Goal: Information Seeking & Learning: Learn about a topic

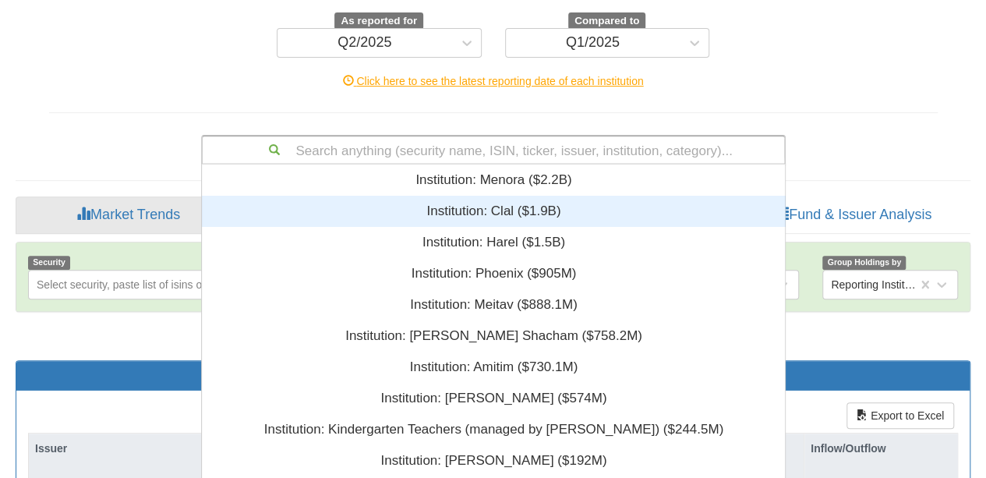
scroll to position [307, 0]
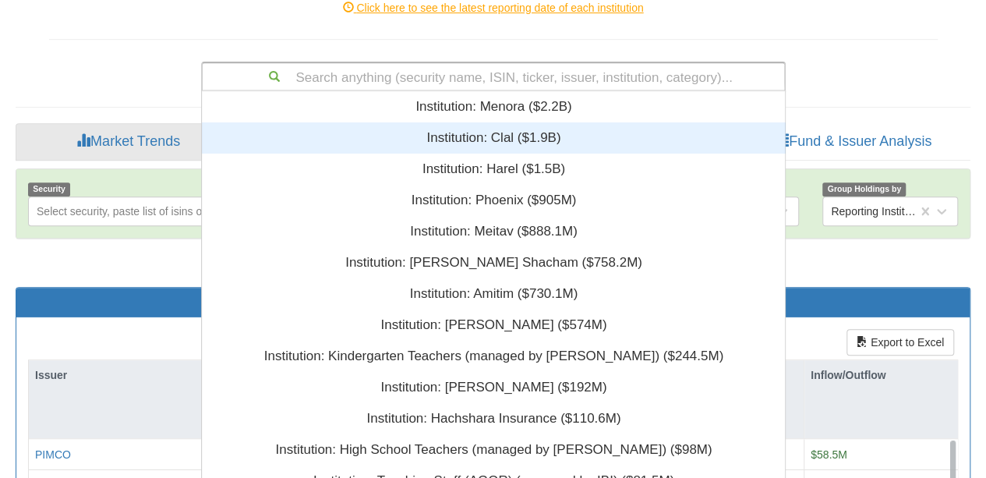
click at [440, 91] on div "Search anything (security name, ISIN, ticker, issuer, institution, category)...…" at bounding box center [493, 77] width 584 height 30
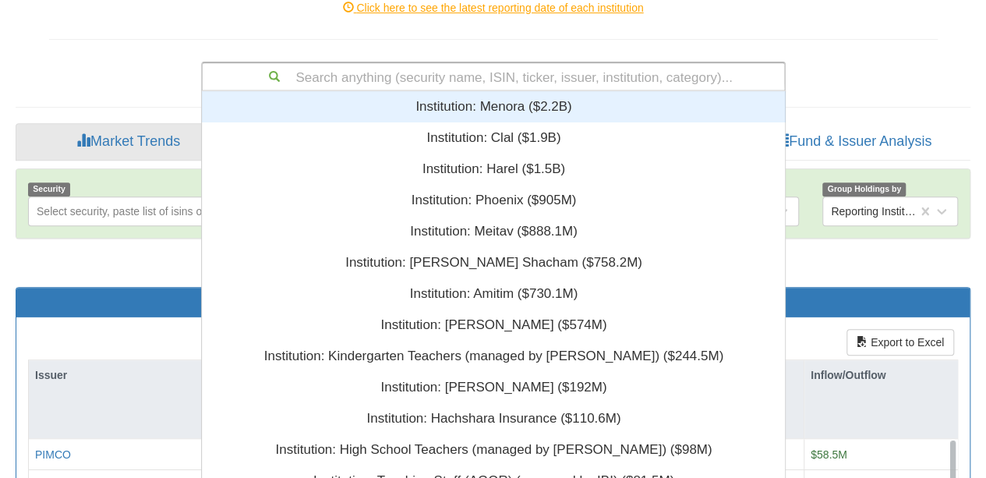
paste input "• [GEOGRAPHIC_DATA]"
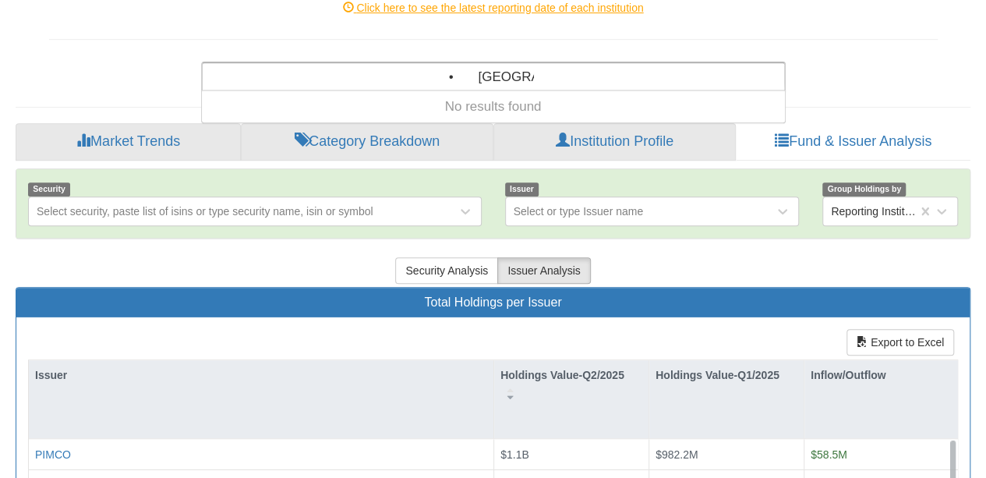
type input "• [GEOGRAPHIC_DATA]"
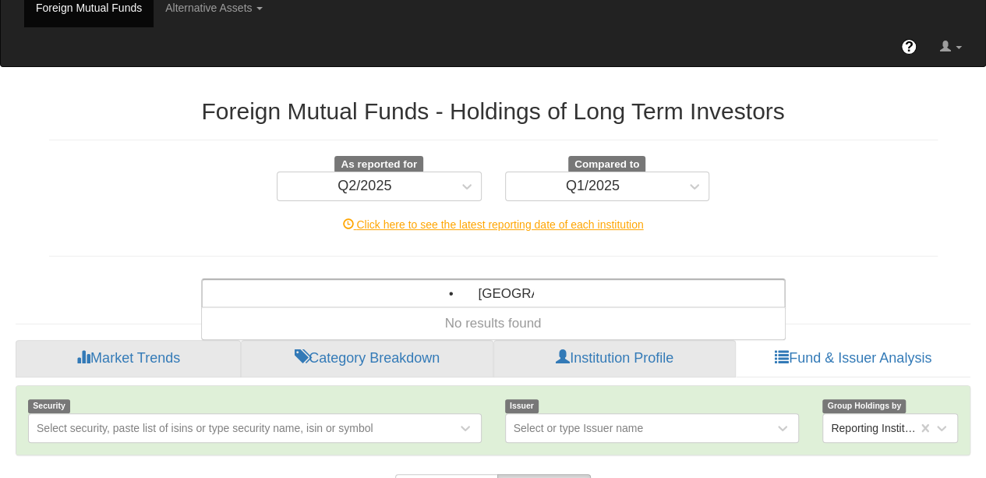
scroll to position [0, 0]
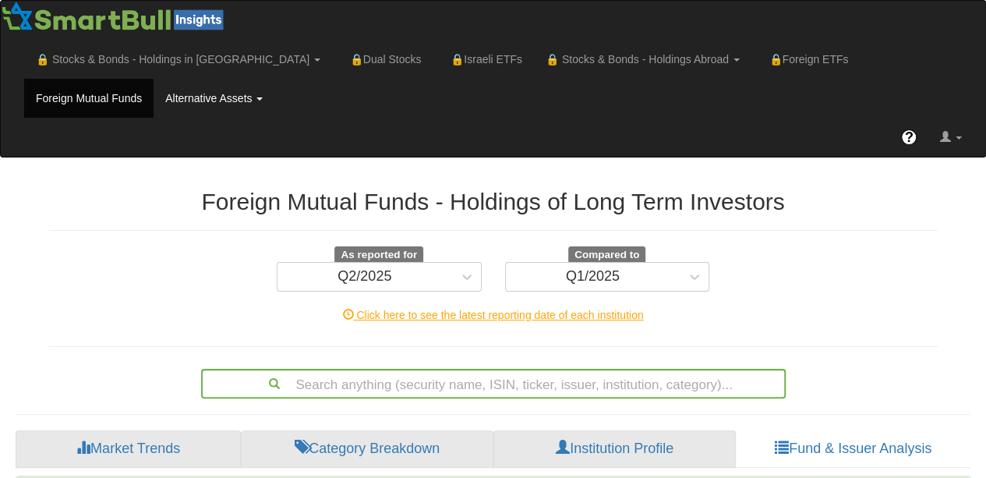
click at [154, 95] on link "Alternative Assets" at bounding box center [214, 98] width 121 height 39
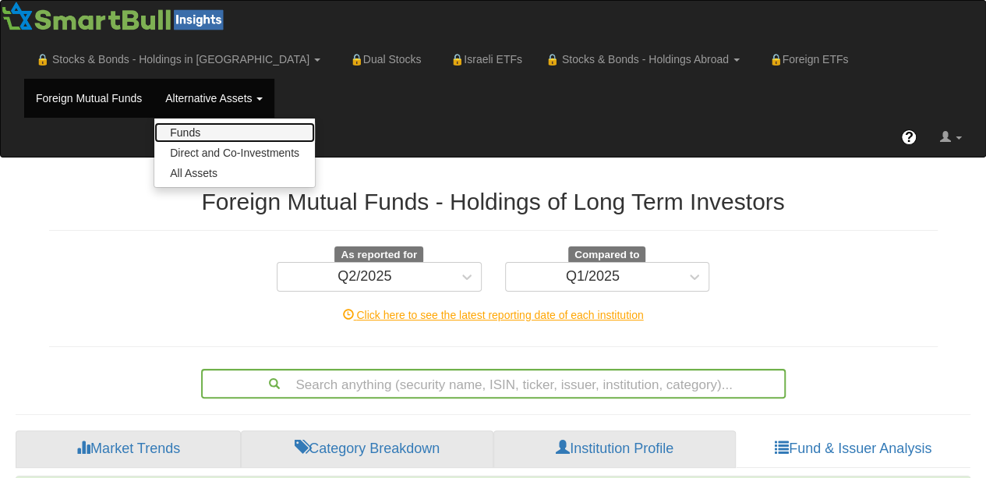
click at [154, 124] on link "Funds" at bounding box center [234, 132] width 161 height 20
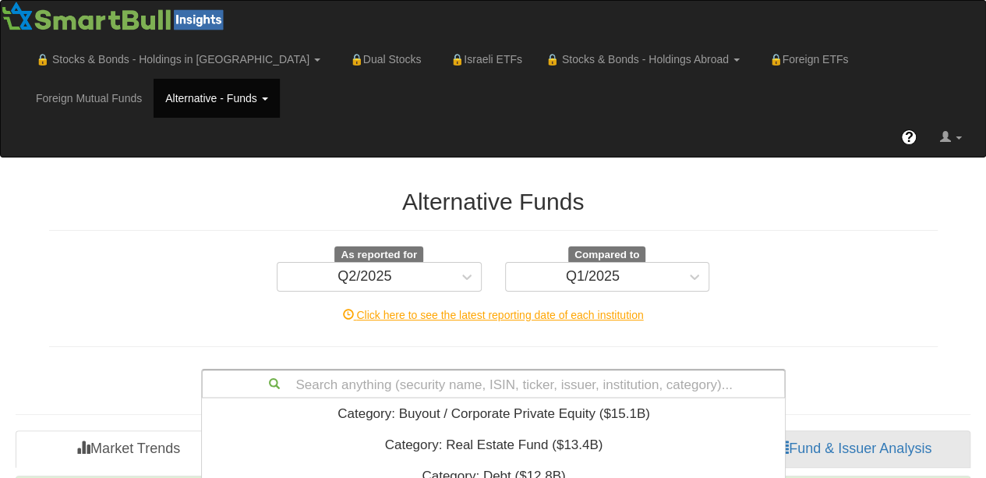
scroll to position [307, 0]
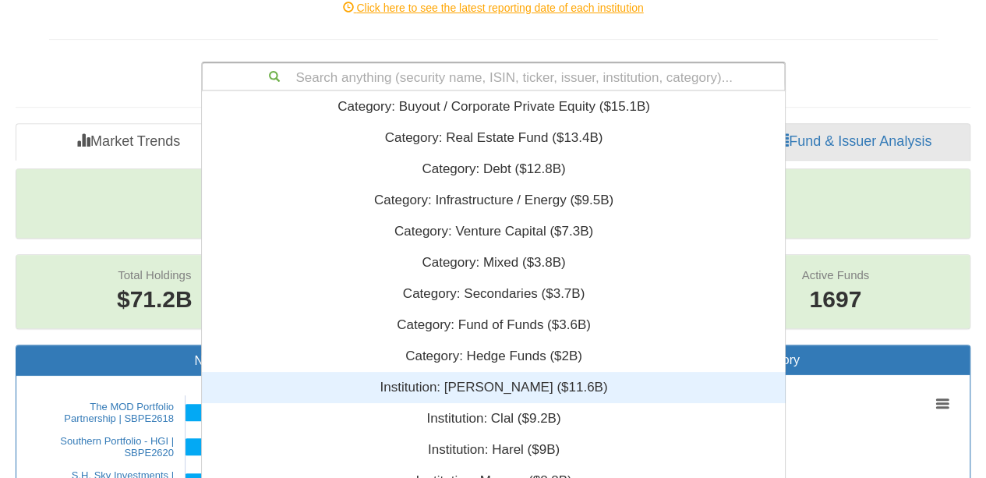
click at [330, 91] on div "Search anything (security name, ISIN, ticker, issuer, institution, category)...…" at bounding box center [493, 77] width 584 height 30
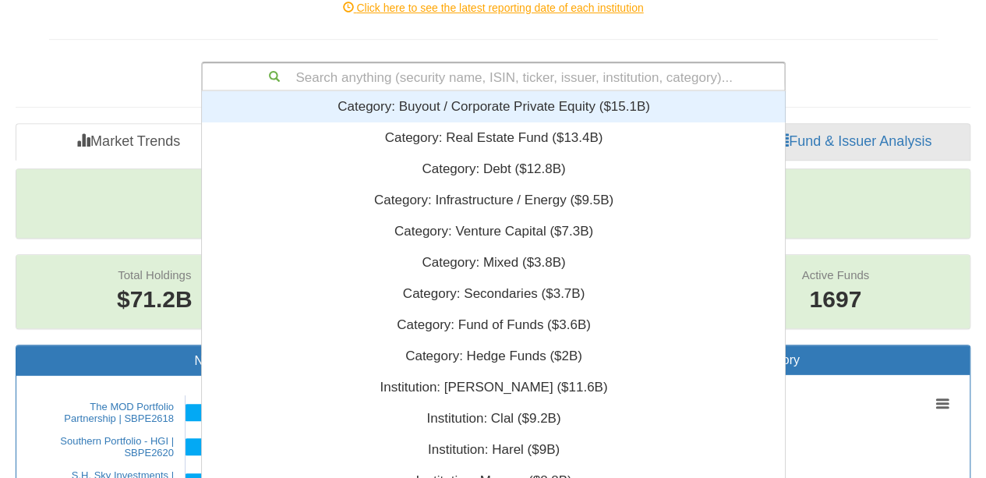
click at [371, 76] on div "Search anything (security name, ISIN, ticker, issuer, institution, category)..." at bounding box center [493, 76] width 581 height 26
paste input "• [GEOGRAPHIC_DATA]"
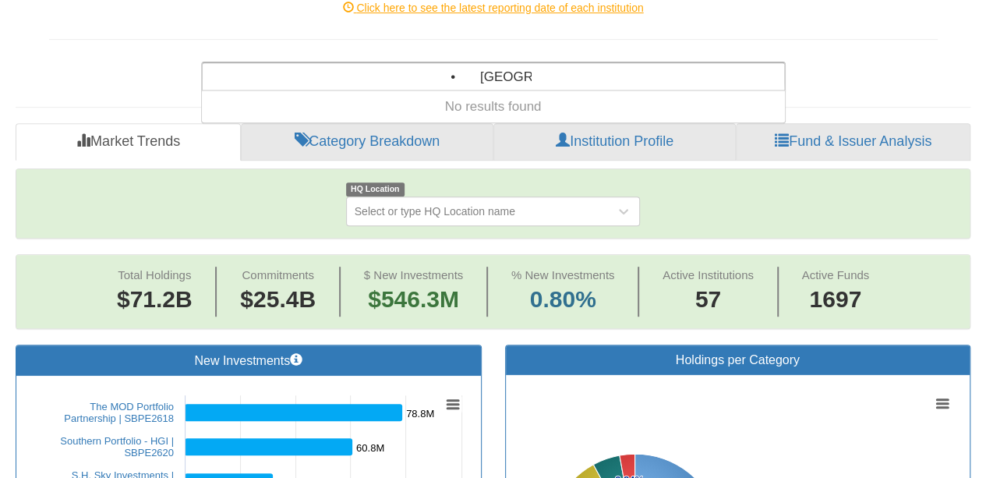
type input "• [GEOGRAPHIC_DATA]"
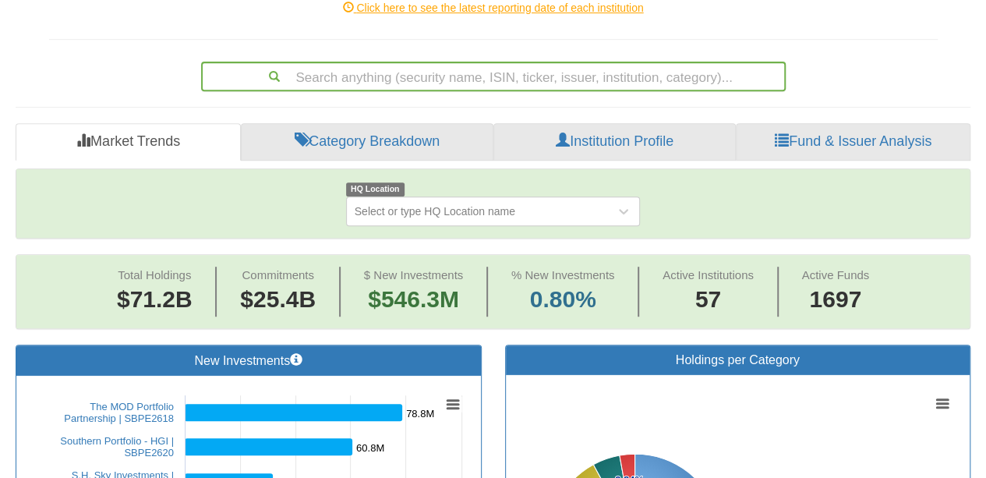
click at [277, 39] on hr at bounding box center [493, 39] width 888 height 1
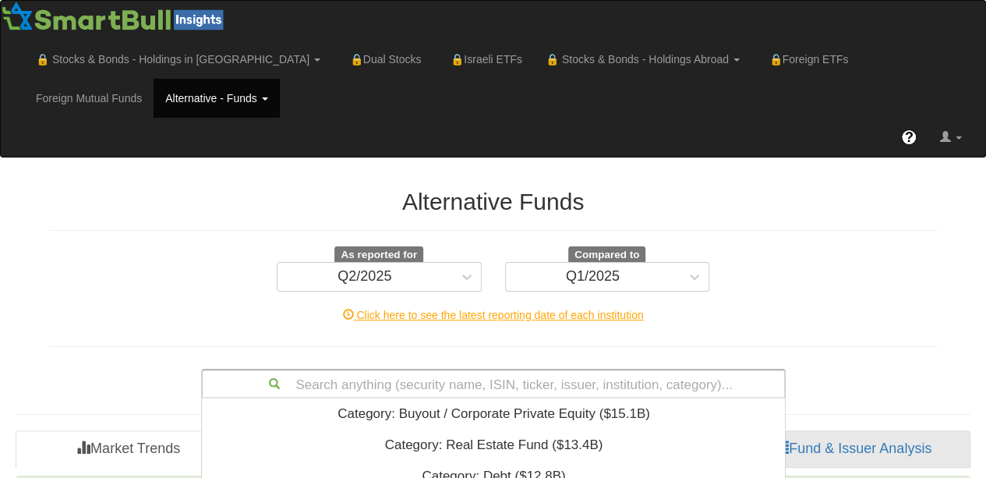
scroll to position [307, 0]
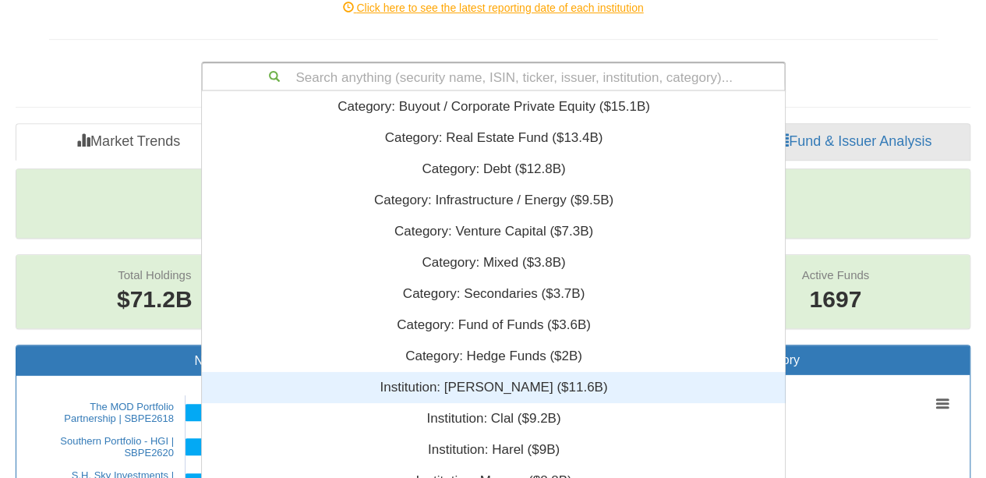
click at [456, 91] on div "Search anything (security name, ISIN, ticker, issuer, institution, category)...…" at bounding box center [493, 77] width 584 height 30
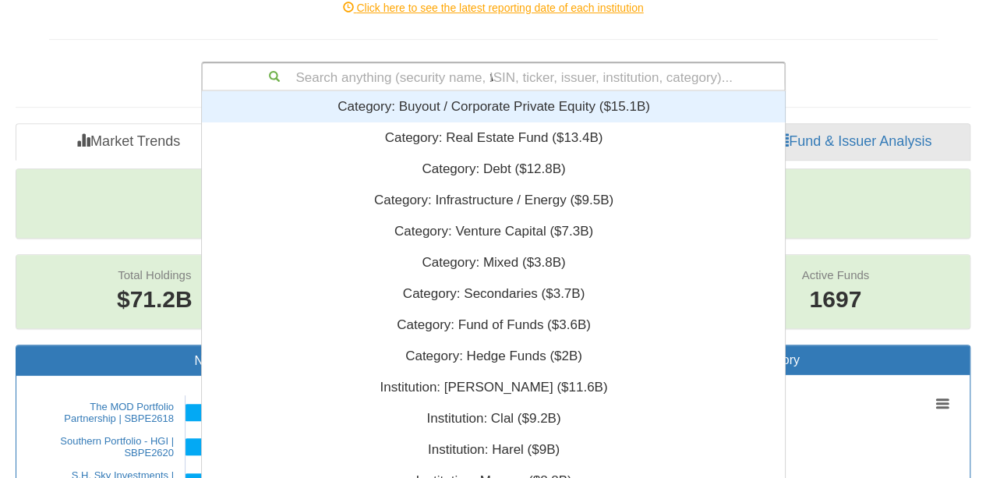
scroll to position [19, 571]
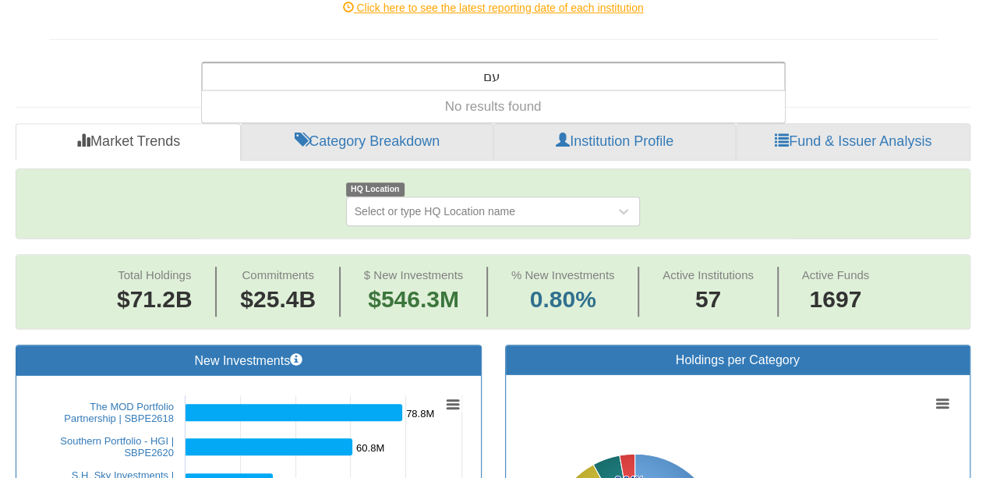
type input "ע"
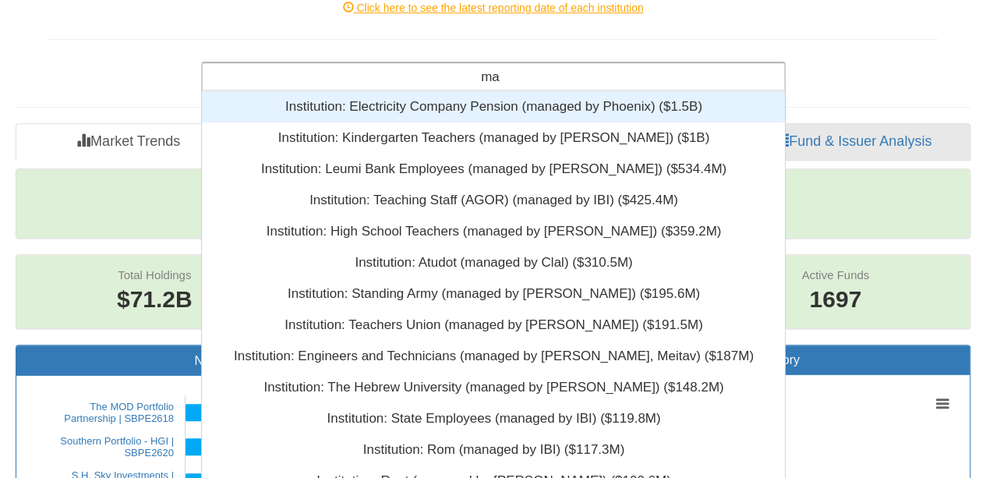
scroll to position [376, 571]
type input "m"
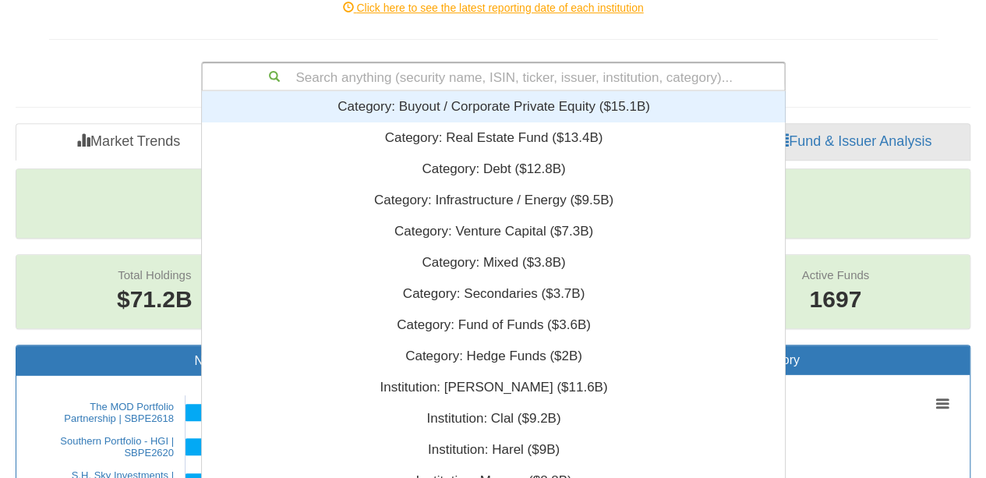
paste input "• [GEOGRAPHIC_DATA]"
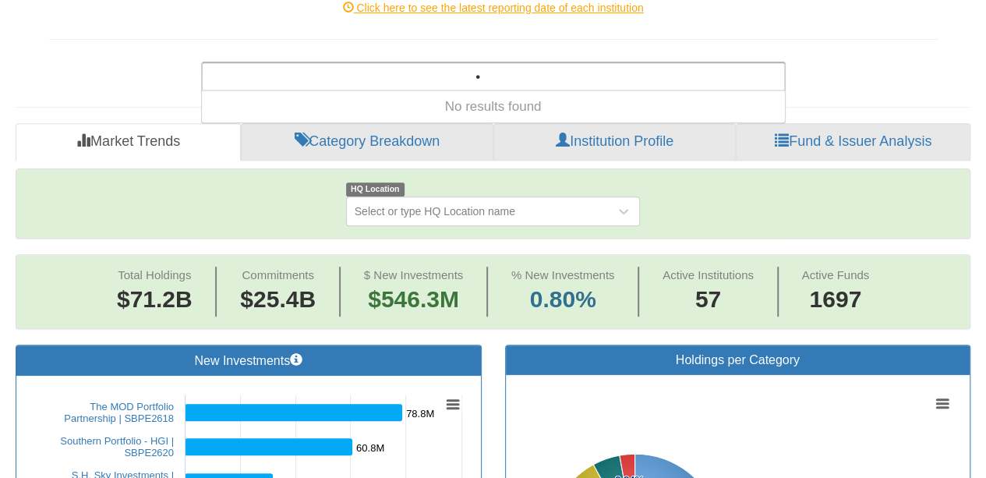
type input "•"
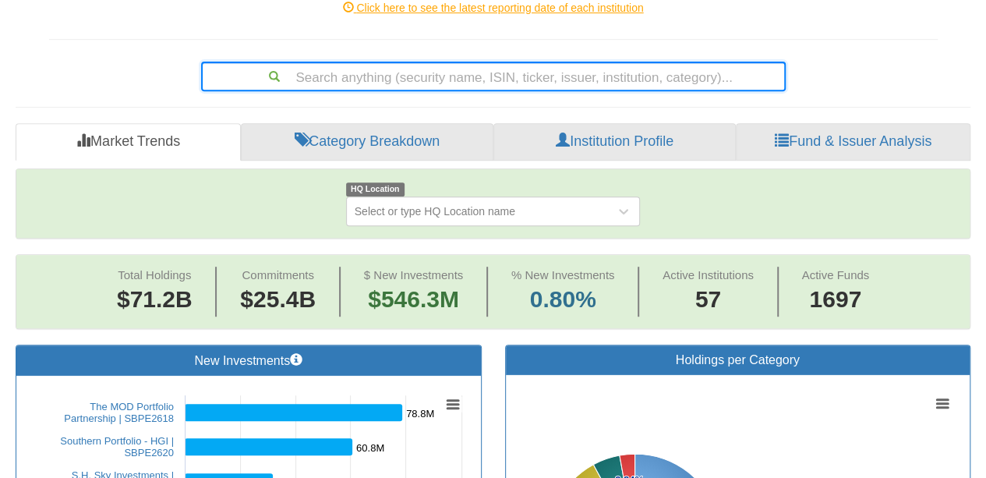
click at [375, 83] on div "Search anything (security name, ISIN, ticker, issuer, institution, category)..." at bounding box center [493, 76] width 581 height 26
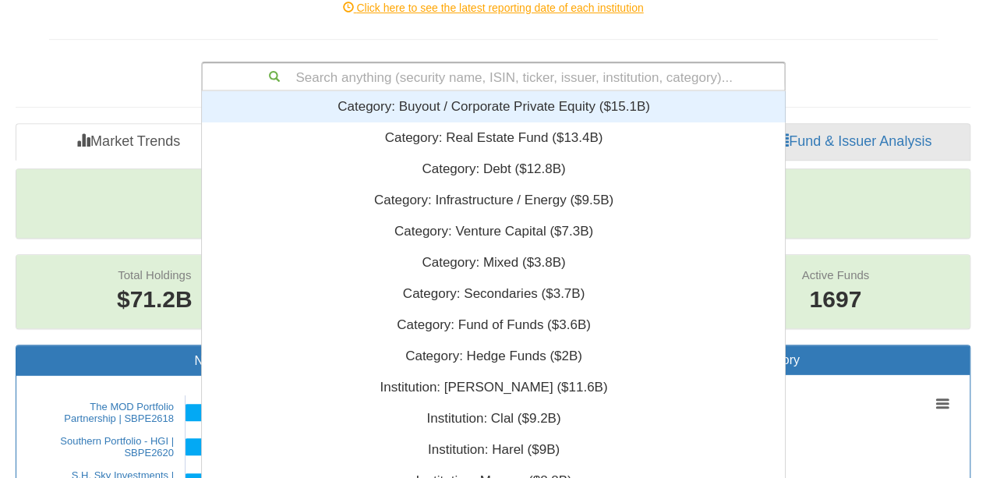
paste input "[GEOGRAPHIC_DATA]"
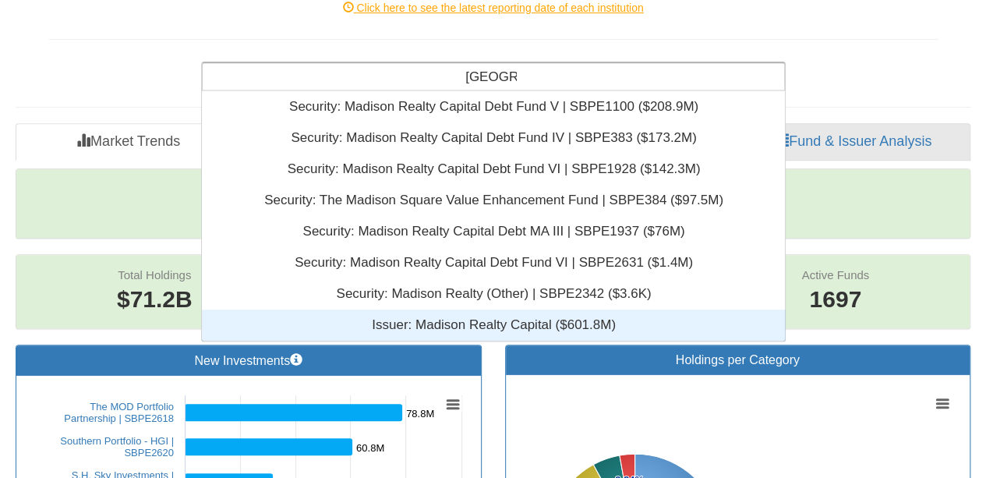
type input "[GEOGRAPHIC_DATA]"
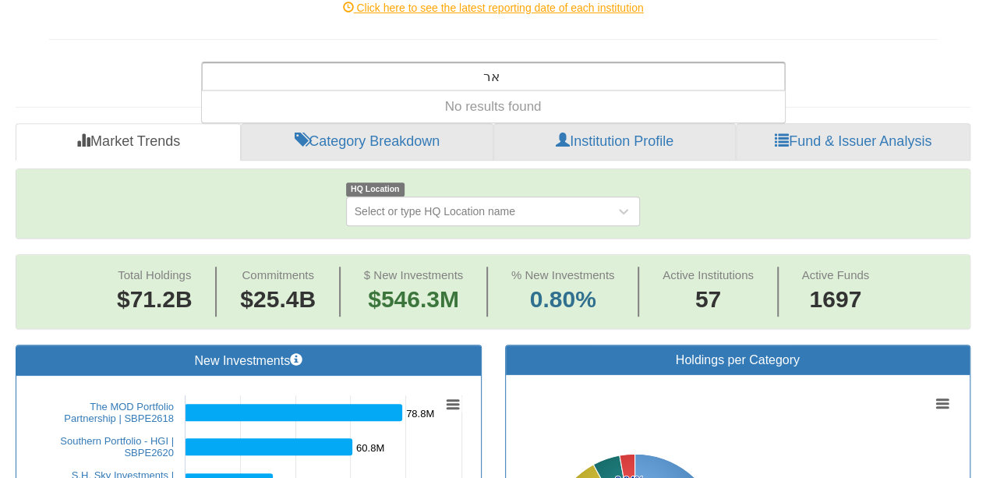
type input "א"
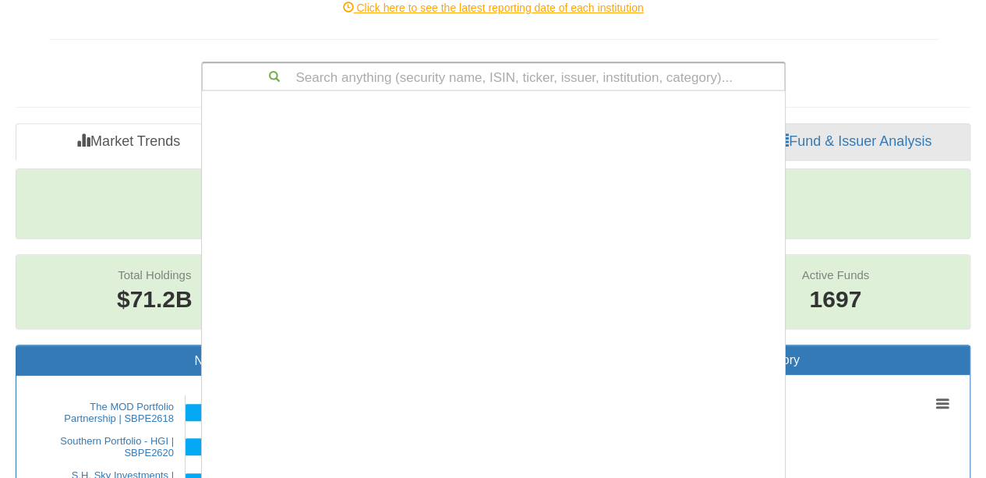
scroll to position [376, 571]
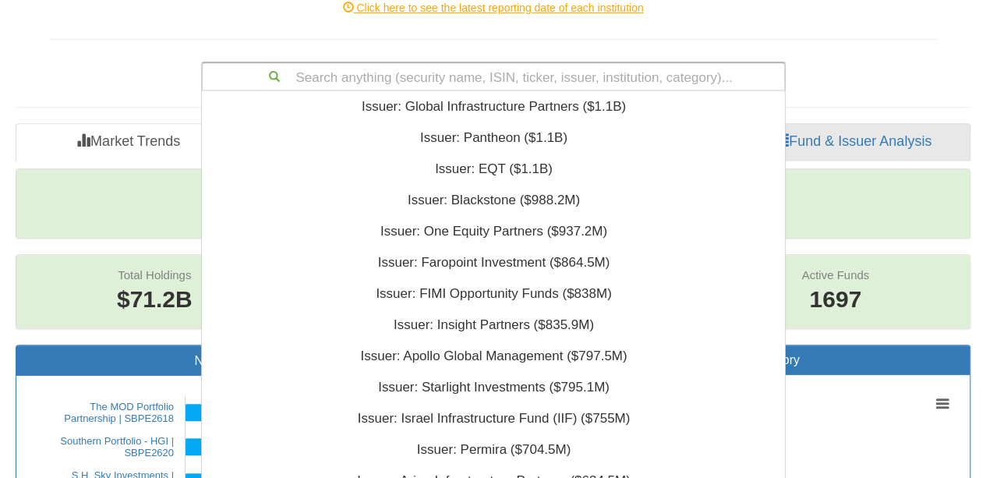
type input "r"
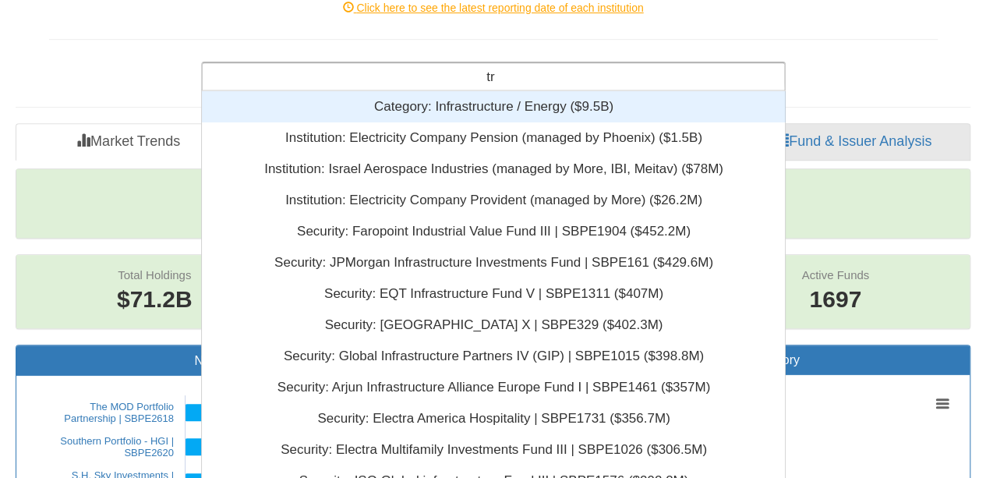
type input "t"
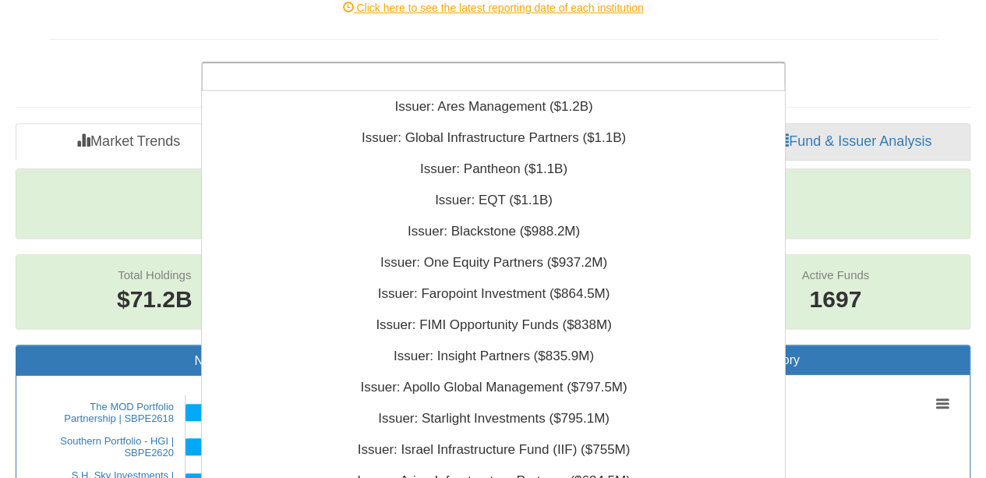
scroll to position [55236, 0]
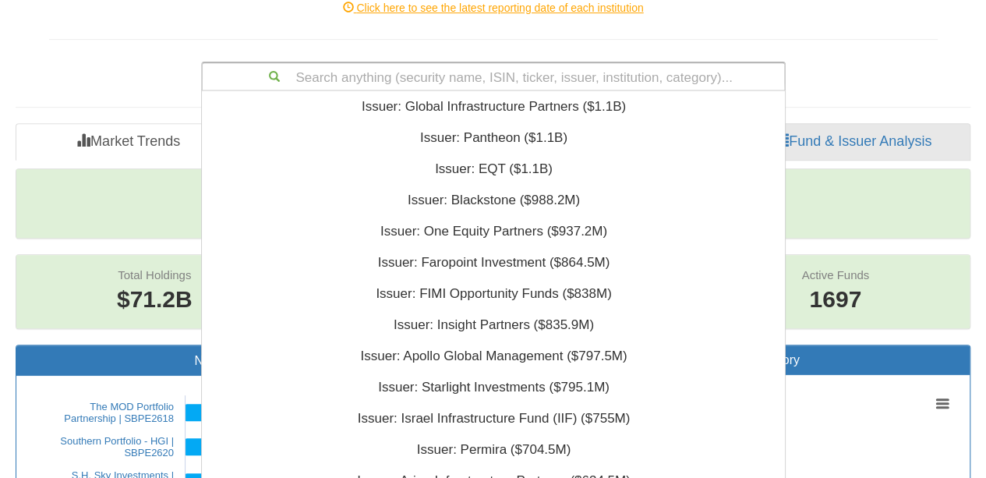
paste input "• Ladder"
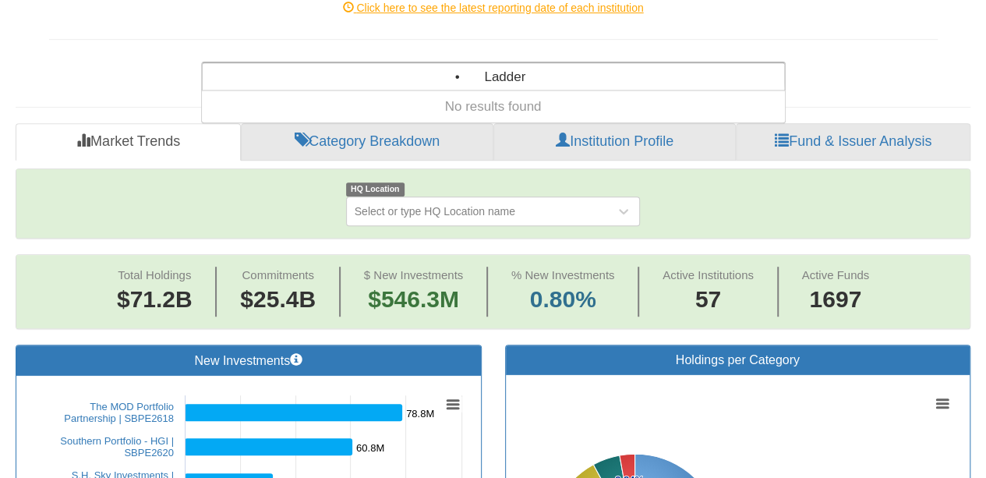
type input "• Ladder"
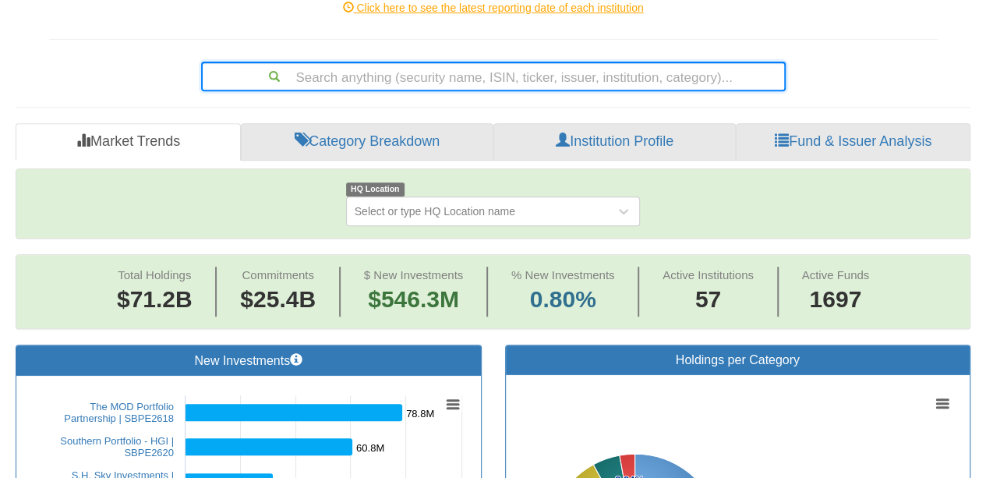
click at [319, 79] on div "Search anything (security name, ISIN, ticker, issuer, institution, category)..." at bounding box center [493, 76] width 581 height 26
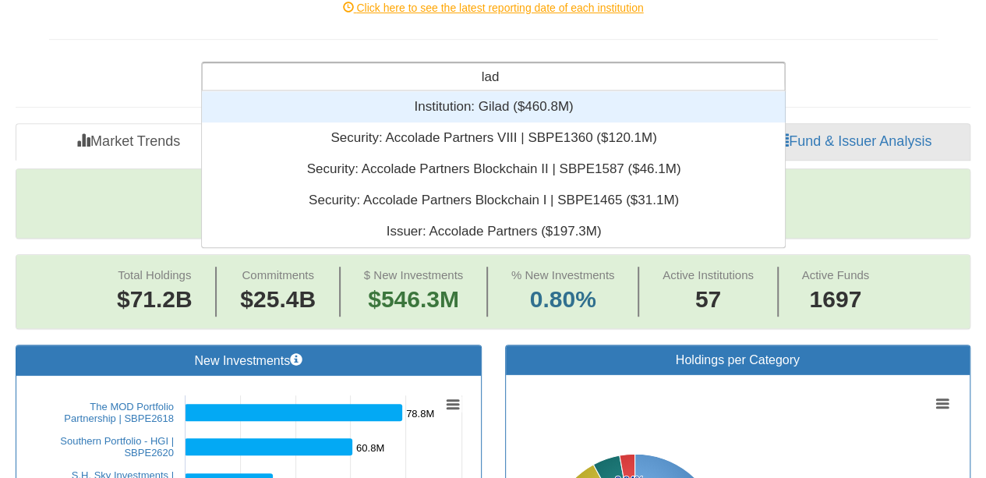
scroll to position [143, 571]
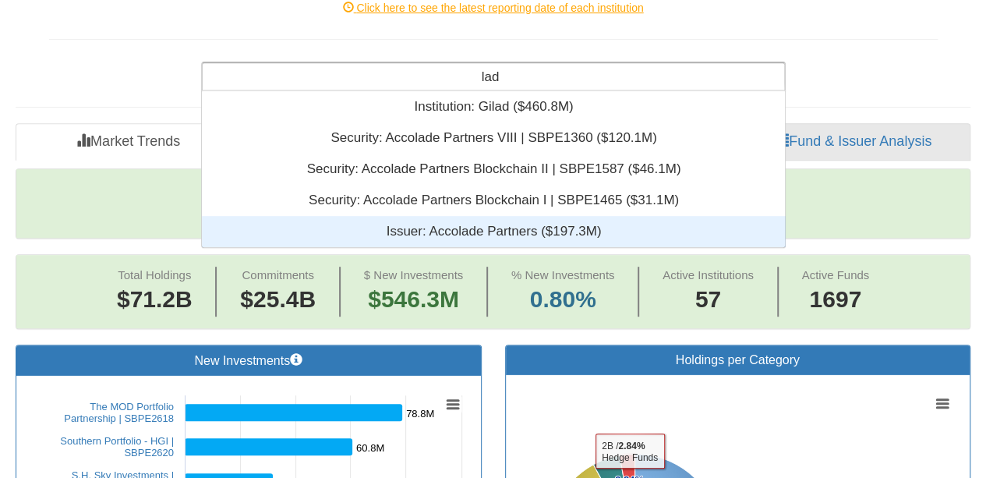
type input "lad"
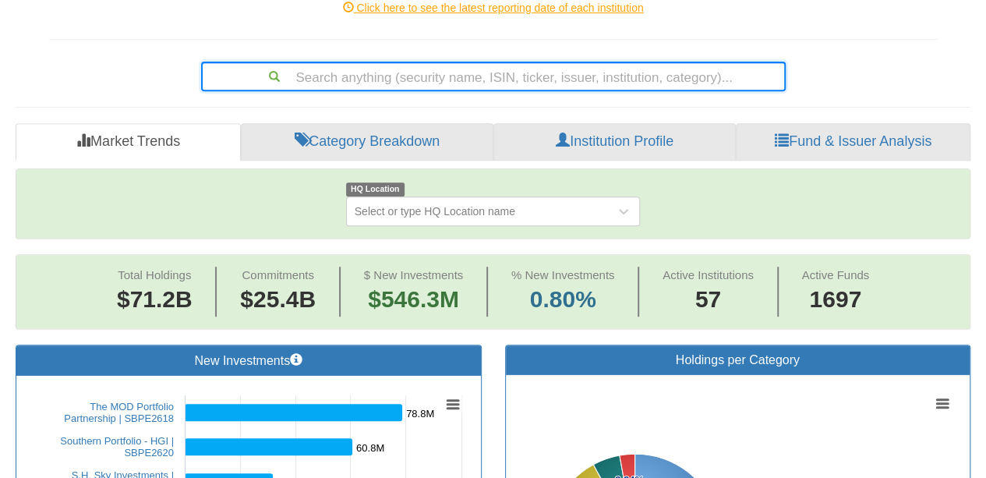
click at [362, 70] on div "Search anything (security name, ISIN, ticker, issuer, institution, category)..." at bounding box center [493, 76] width 581 height 26
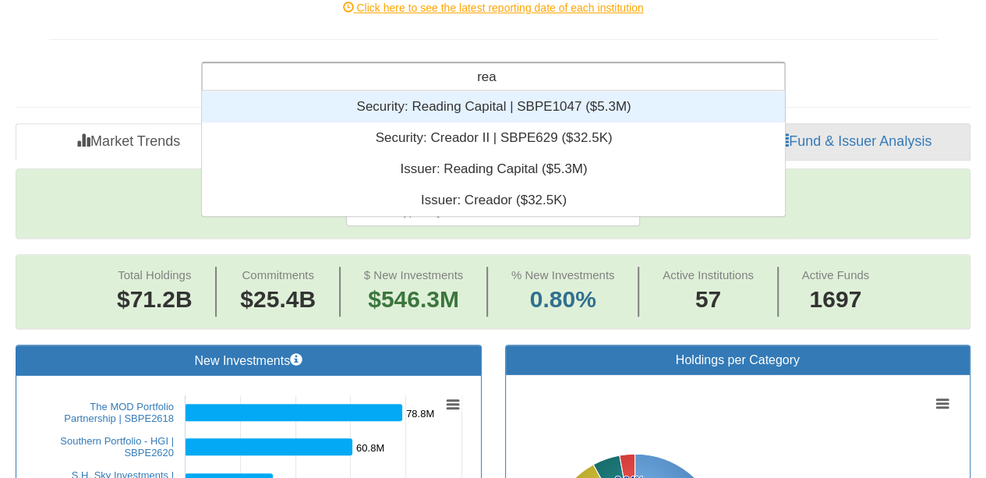
scroll to position [376, 571]
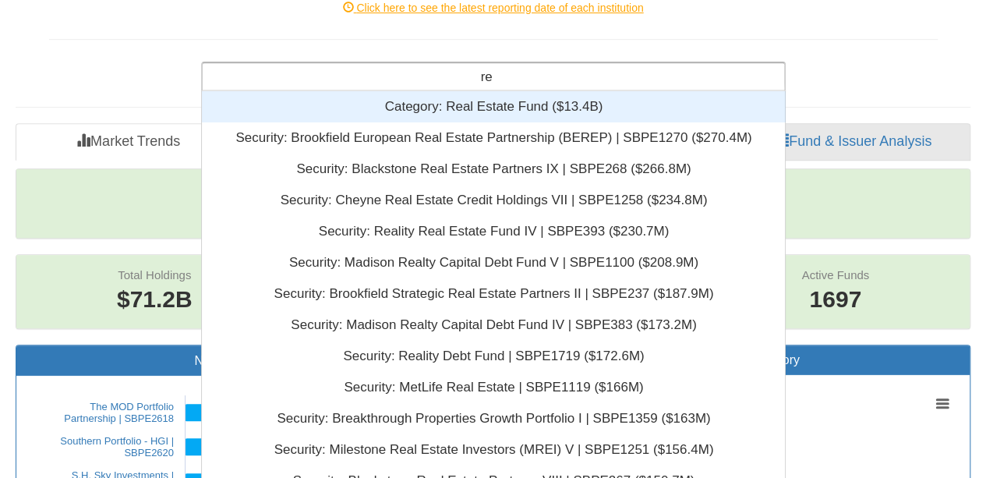
type input "r"
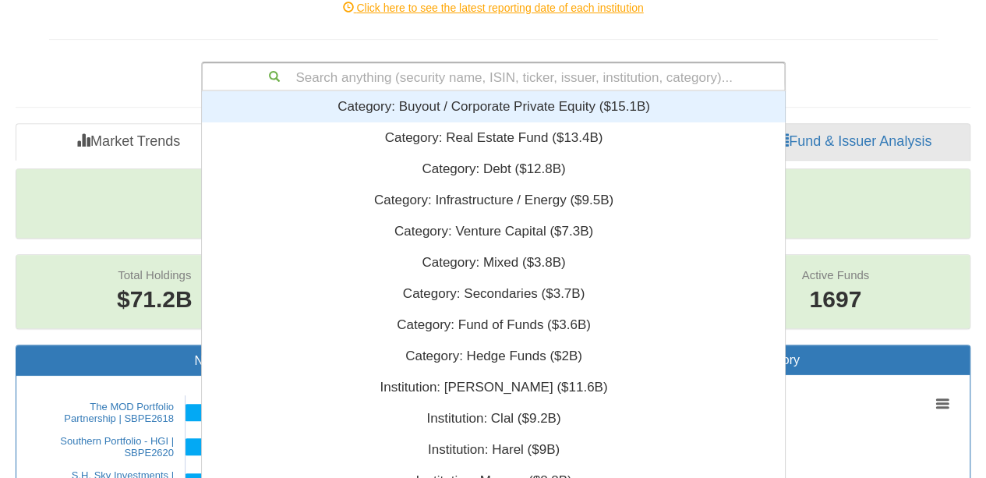
click at [412, 80] on div "Search anything (security name, ISIN, ticker, issuer, institution, category)..." at bounding box center [493, 76] width 581 height 26
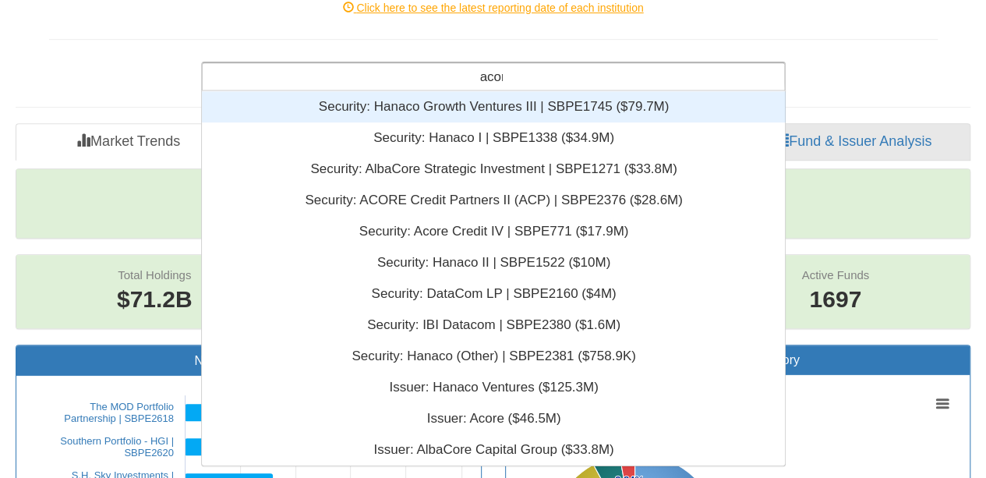
scroll to position [143, 571]
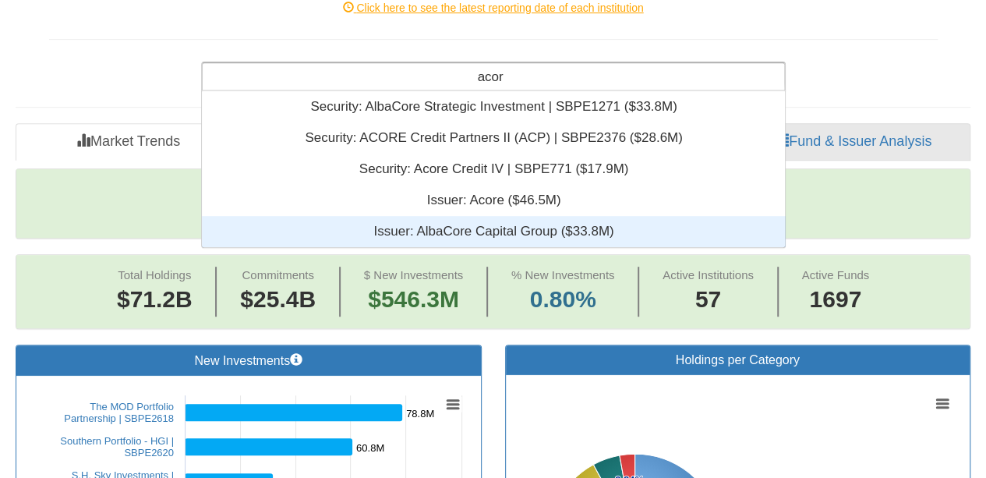
type input "acor"
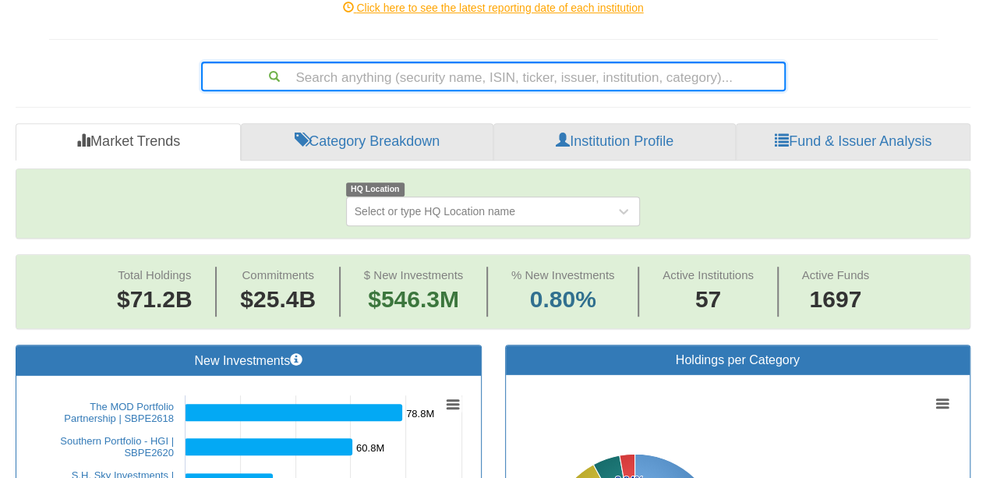
click at [368, 71] on div "Search anything (security name, ISIN, ticker, issuer, institution, category)..." at bounding box center [493, 76] width 581 height 26
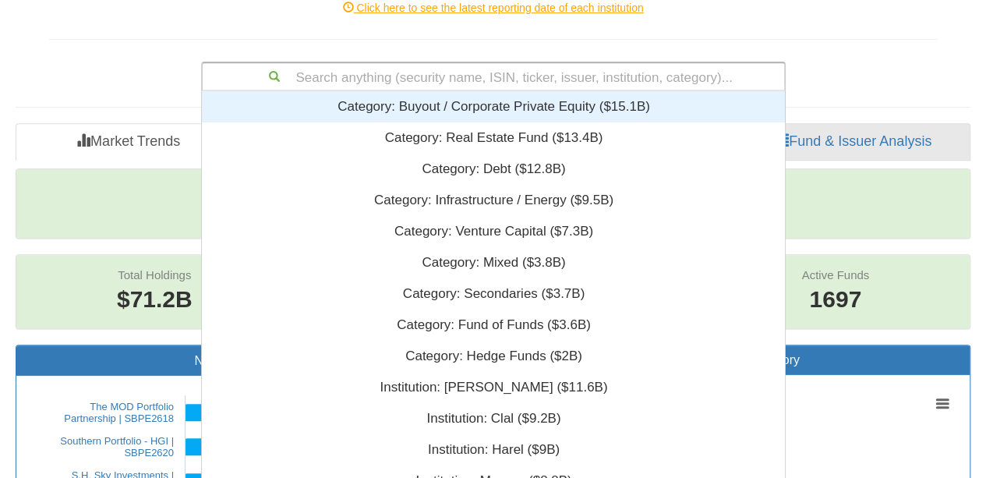
scroll to position [376, 571]
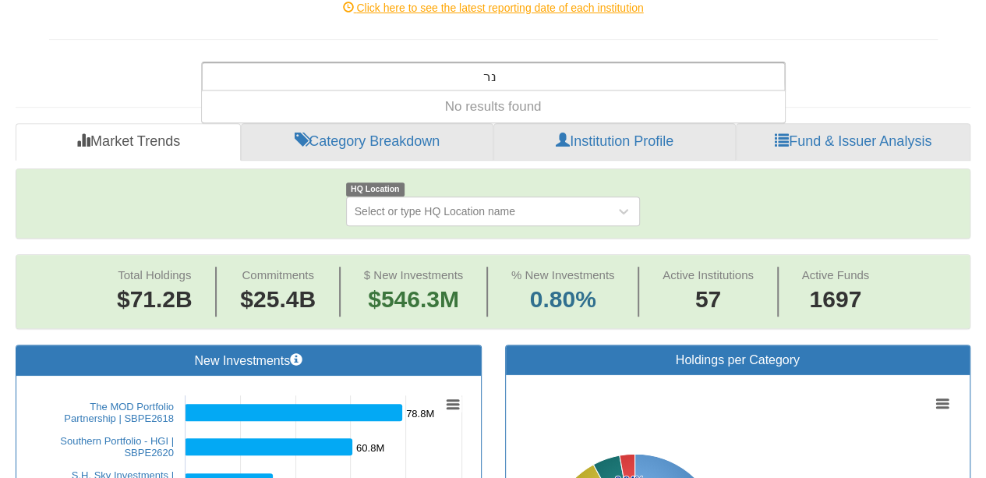
type input "נ"
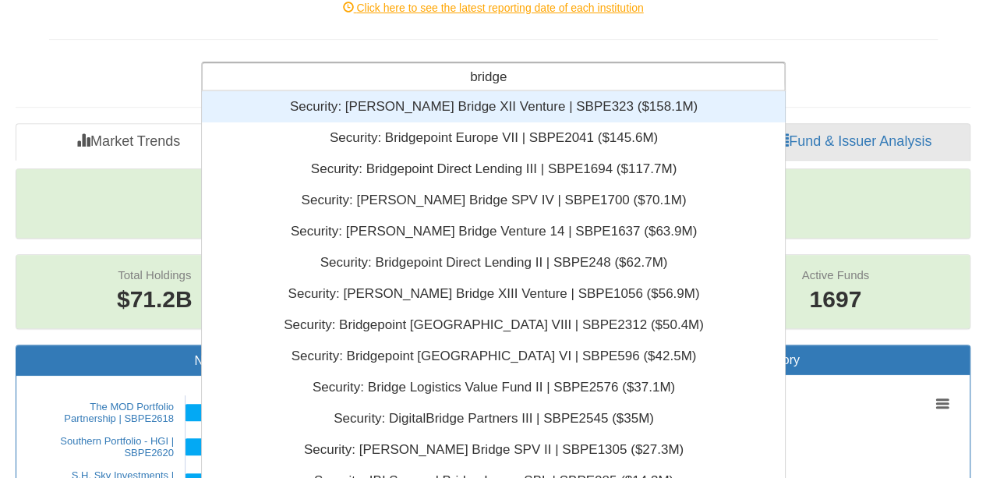
type input "bridge i"
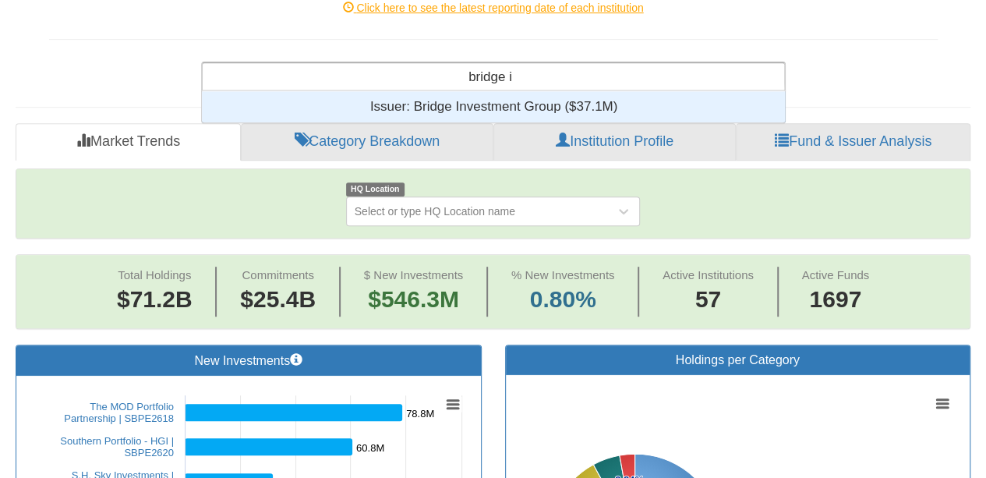
scroll to position [19, 571]
click at [457, 99] on div "Issuer: ‎Bridge Investment Group ‎($37.1M)‏" at bounding box center [494, 106] width 584 height 31
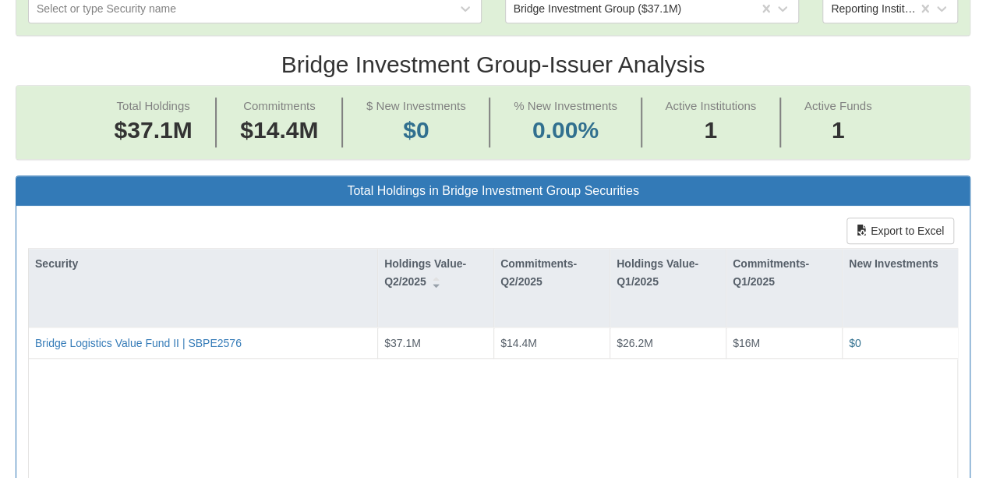
scroll to position [463, 0]
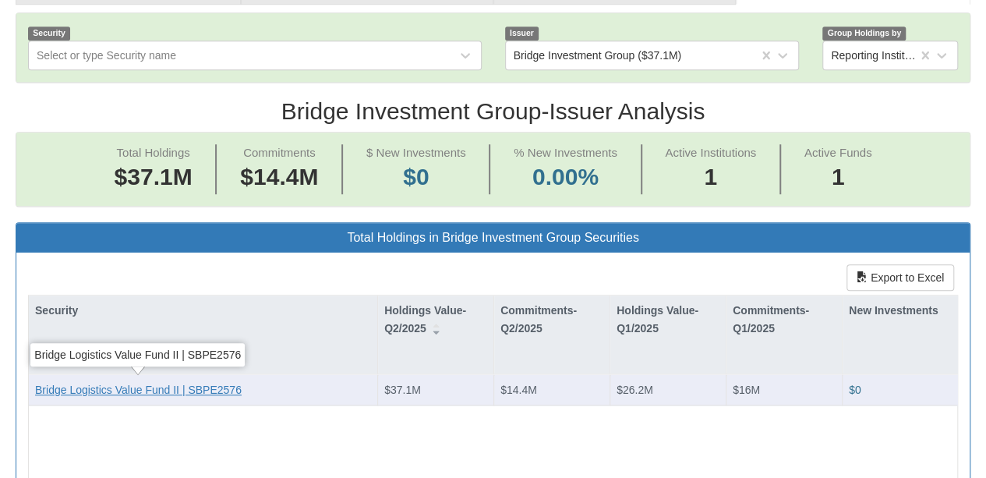
click at [79, 382] on div "Bridge Logistics Value Fund II | SBPE2576" at bounding box center [138, 390] width 207 height 16
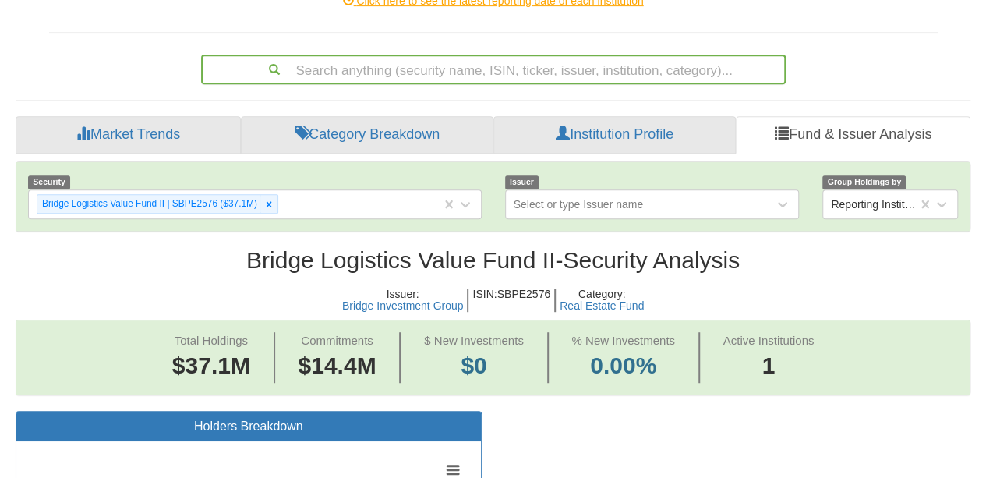
scroll to position [229, 0]
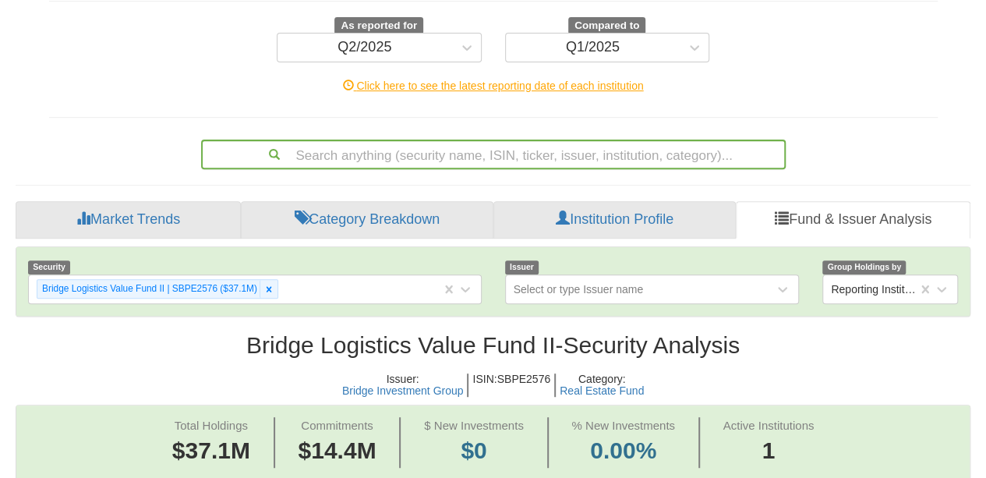
click at [426, 150] on div "Search anything (security name, ISIN, ticker, issuer, institution, category)..." at bounding box center [493, 154] width 584 height 30
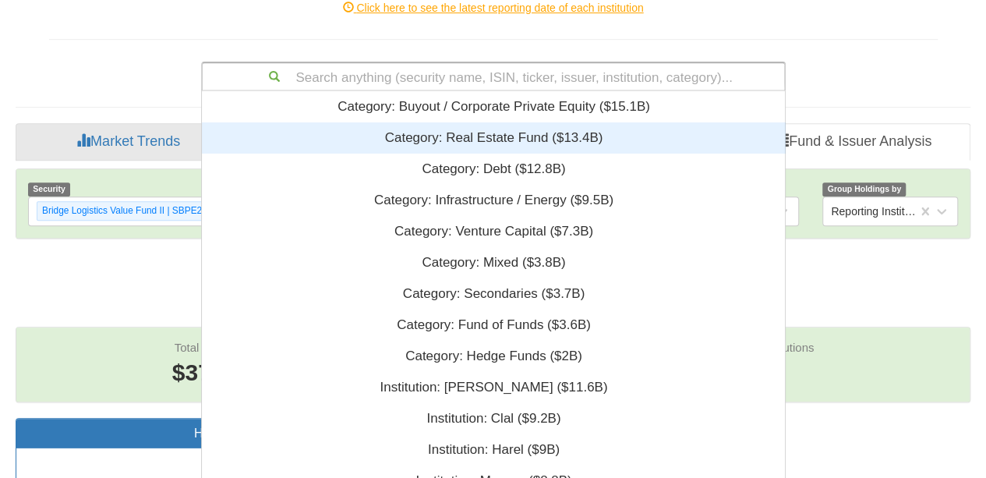
scroll to position [376, 571]
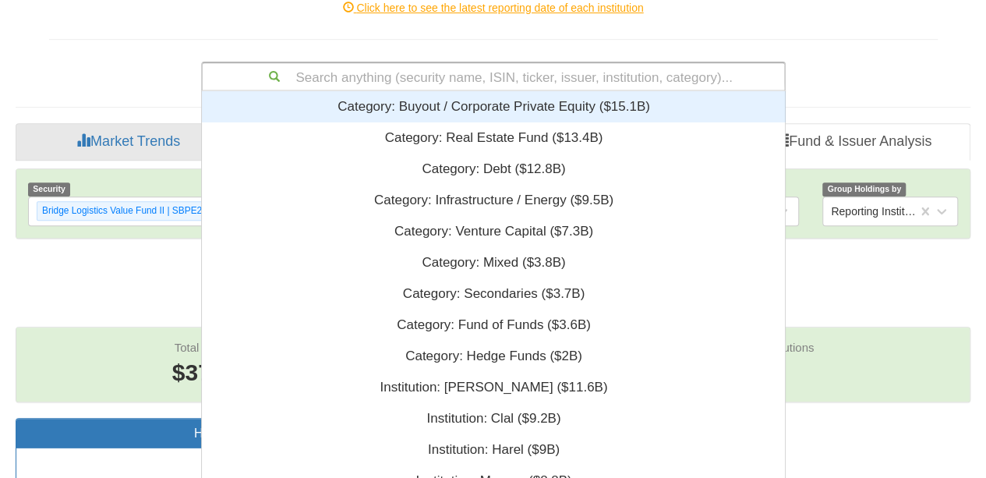
click at [430, 72] on div "Search anything (security name, ISIN, ticker, issuer, institution, category)..." at bounding box center [493, 76] width 581 height 26
paste input "Greystone"
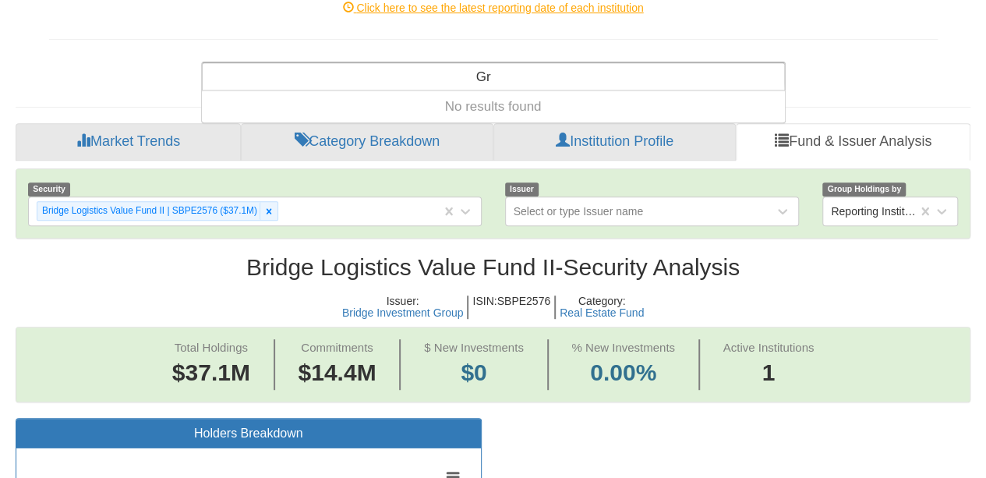
type input "G"
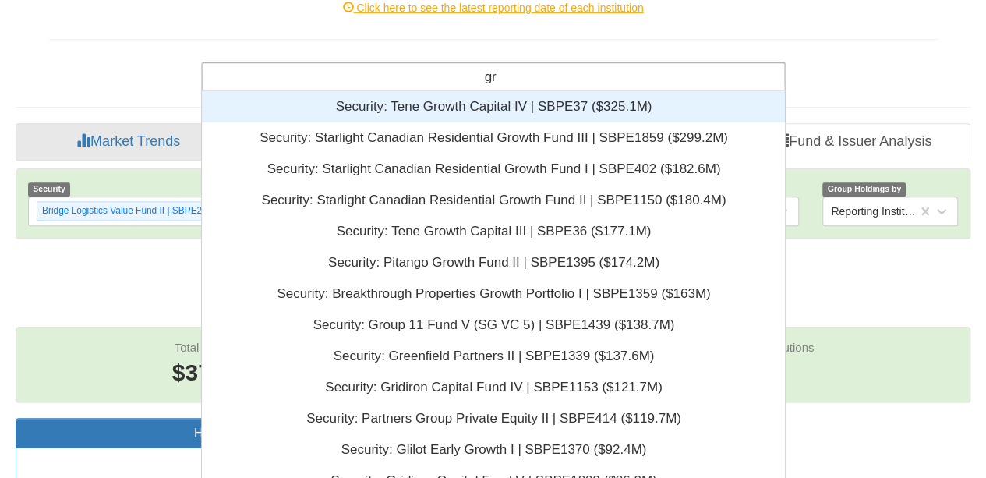
paste input "Greystone"
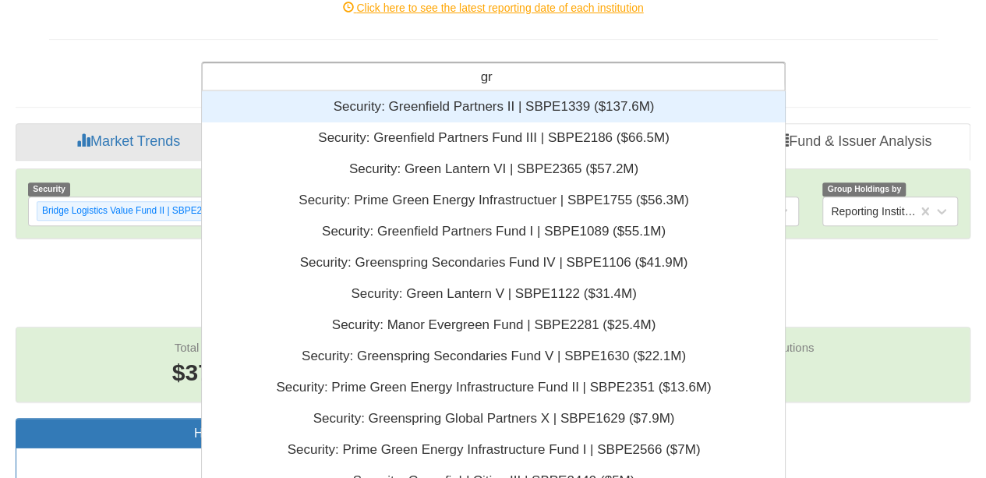
type input "g"
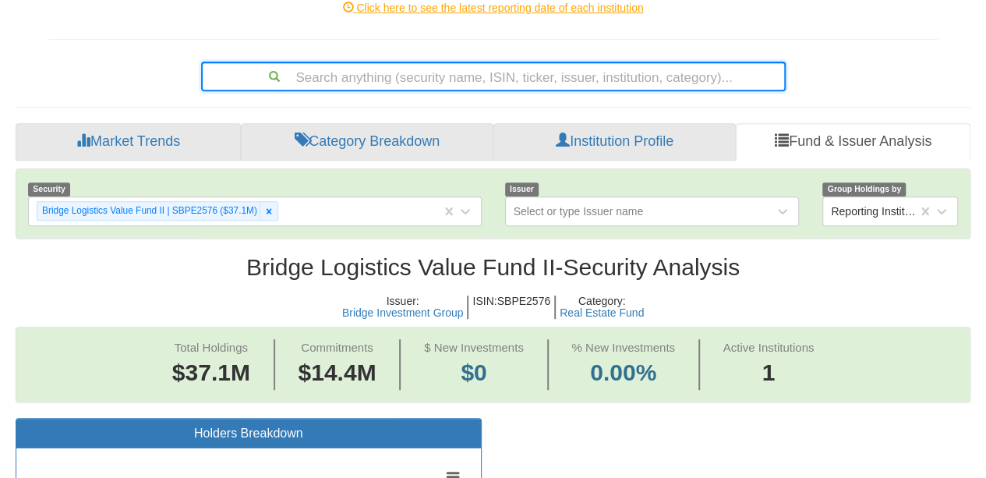
click at [472, 76] on div "Search anything (security name, ISIN, ticker, issuer, institution, category)..." at bounding box center [493, 76] width 581 height 26
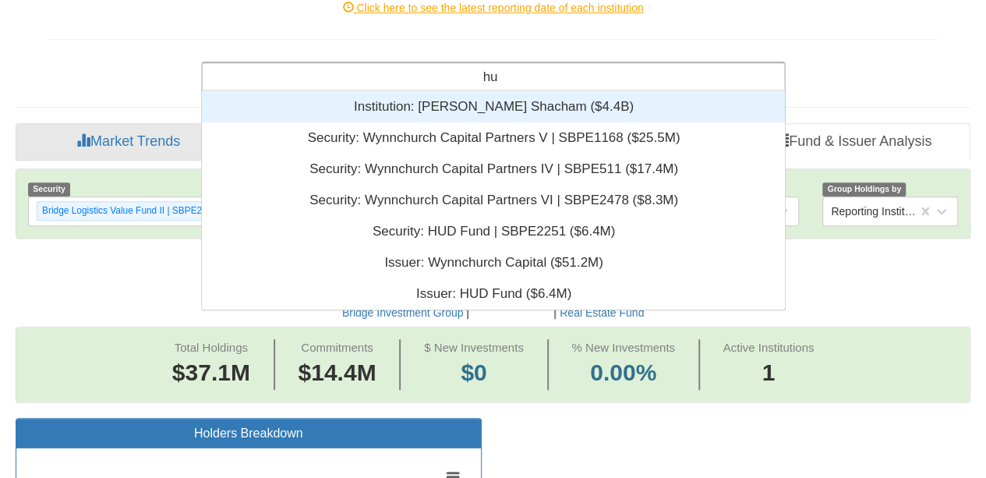
scroll to position [206, 571]
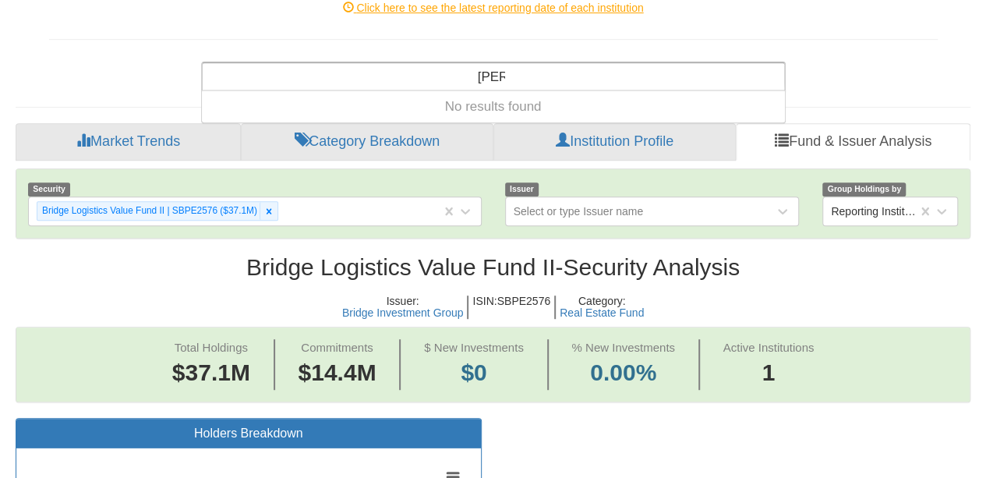
type input "[PERSON_NAME]"
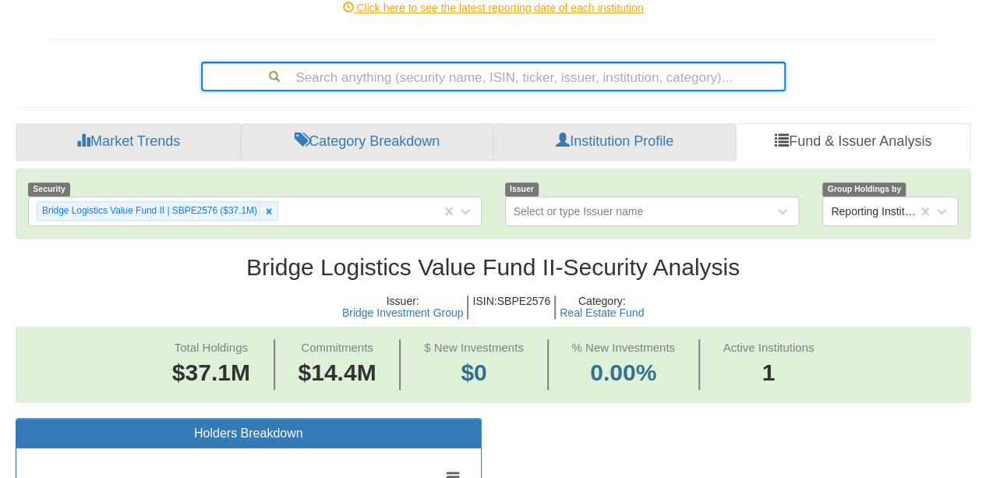
click at [531, 76] on div "Search anything (security name, ISIN, ticker, issuer, institution, category)..." at bounding box center [493, 76] width 581 height 26
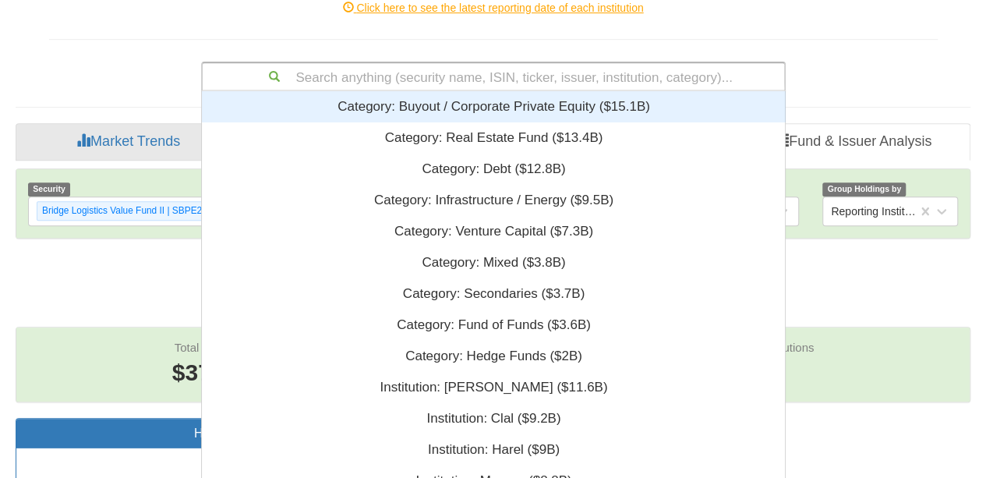
scroll to position [376, 571]
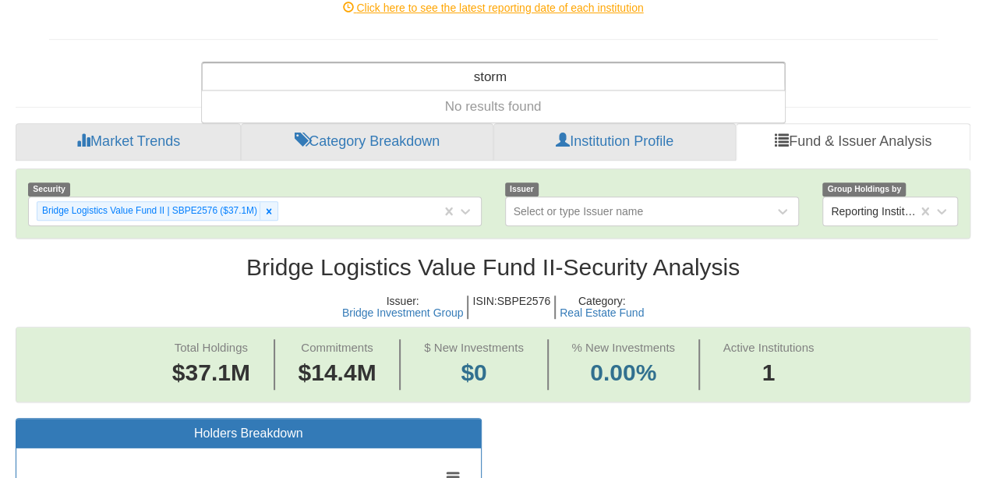
type input "storm"
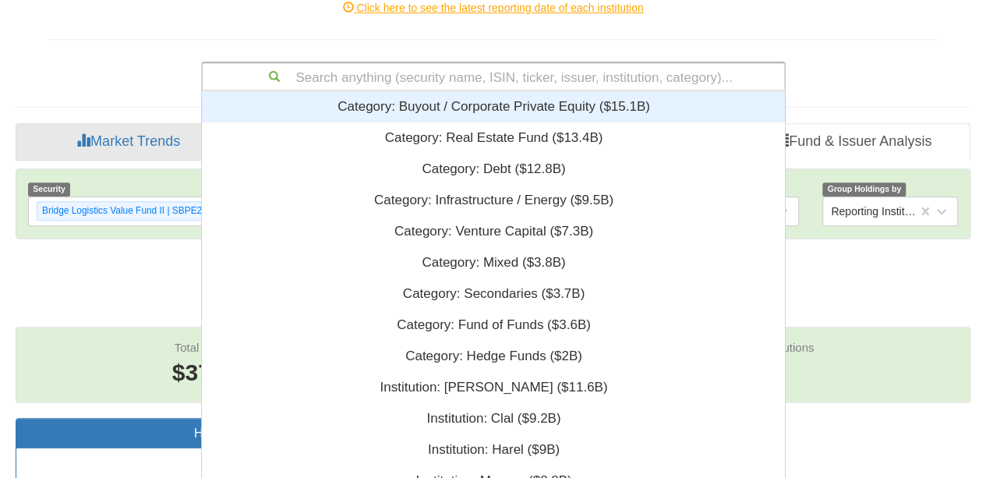
click at [496, 80] on div "Search anything (security name, ISIN, ticker, issuer, institution, category)..." at bounding box center [493, 76] width 581 height 26
paste input "• Constructive"
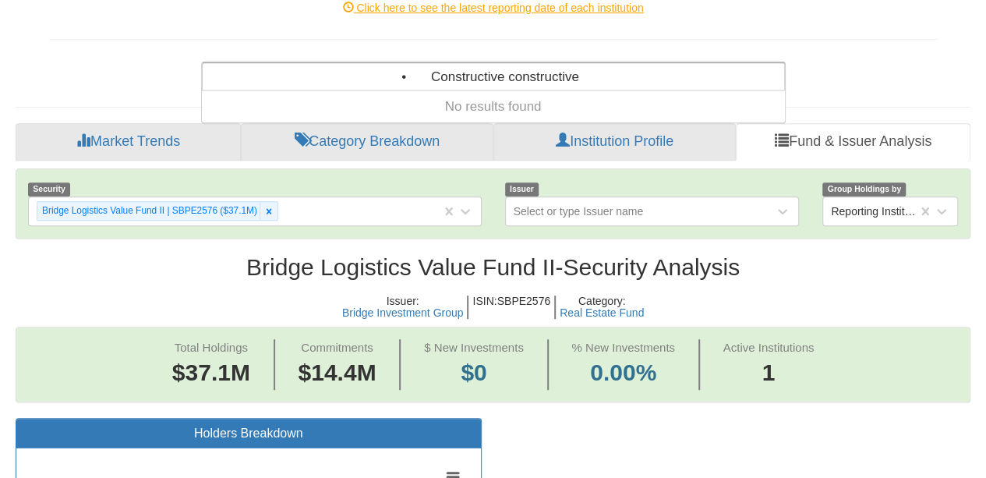
drag, startPoint x: 504, startPoint y: 73, endPoint x: 327, endPoint y: 74, distance: 176.9
click at [327, 74] on div "• Constructive constructive • Constructive constructive" at bounding box center [493, 76] width 581 height 26
click at [582, 72] on div "constructive constructive" at bounding box center [493, 76] width 581 height 26
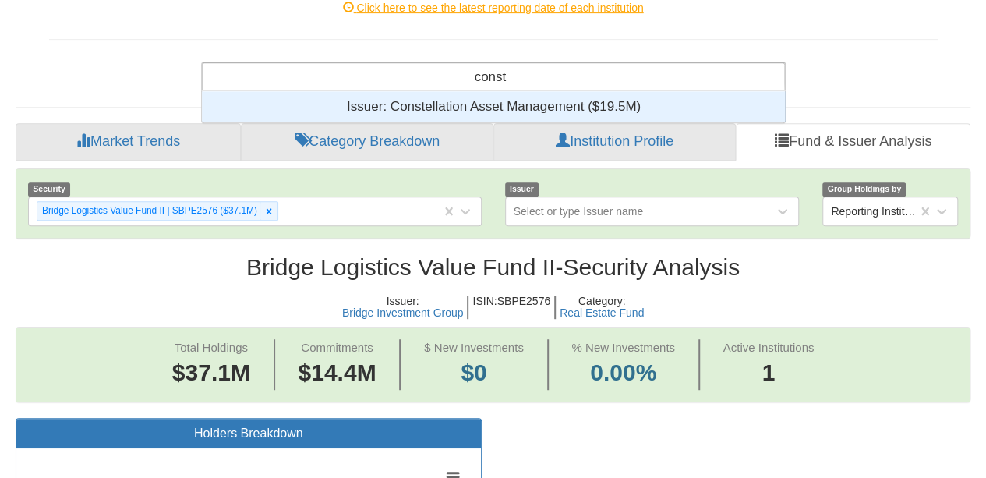
scroll to position [19, 571]
type input "const"
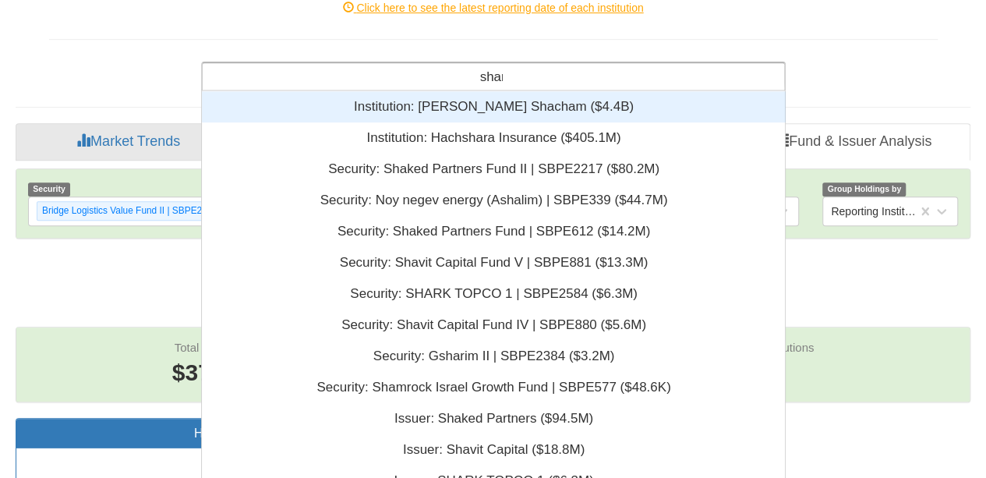
scroll to position [143, 571]
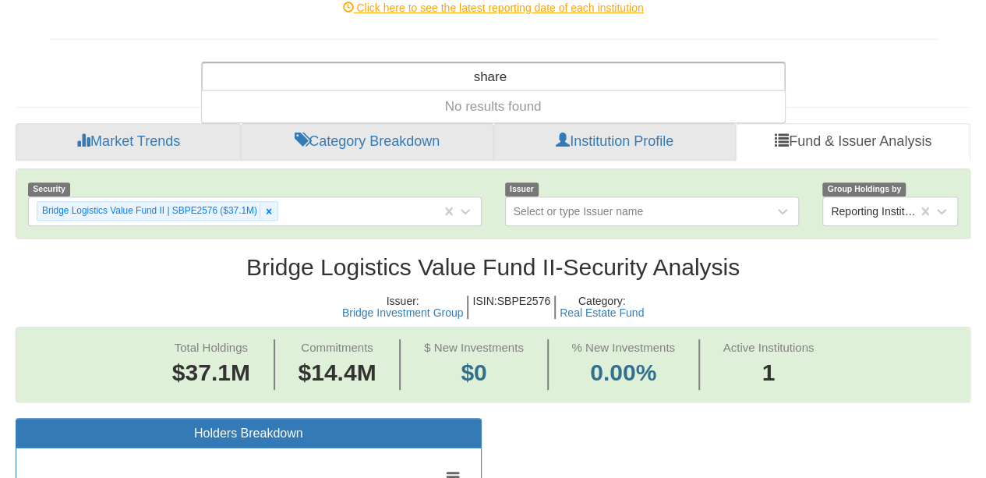
type input "share"
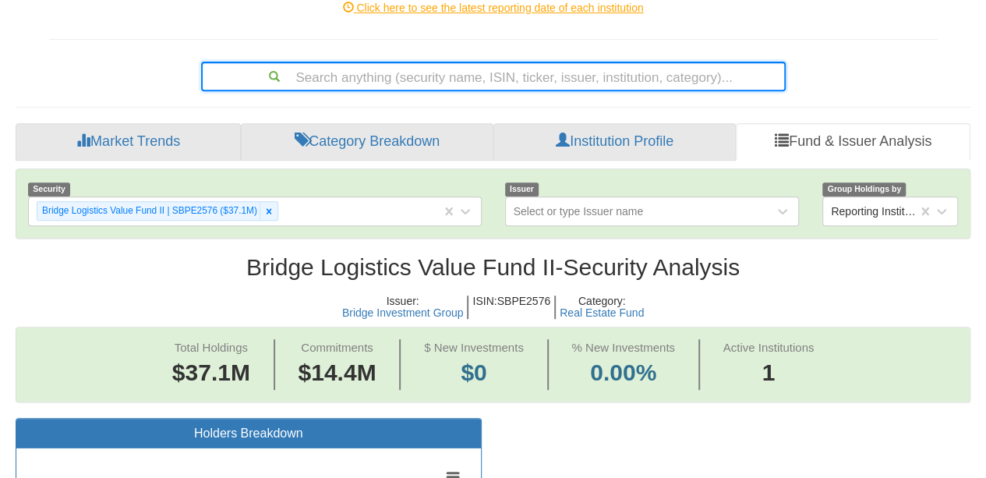
click at [460, 83] on div "Search anything (security name, ISIN, ticker, issuer, institution, category)..." at bounding box center [493, 76] width 581 height 26
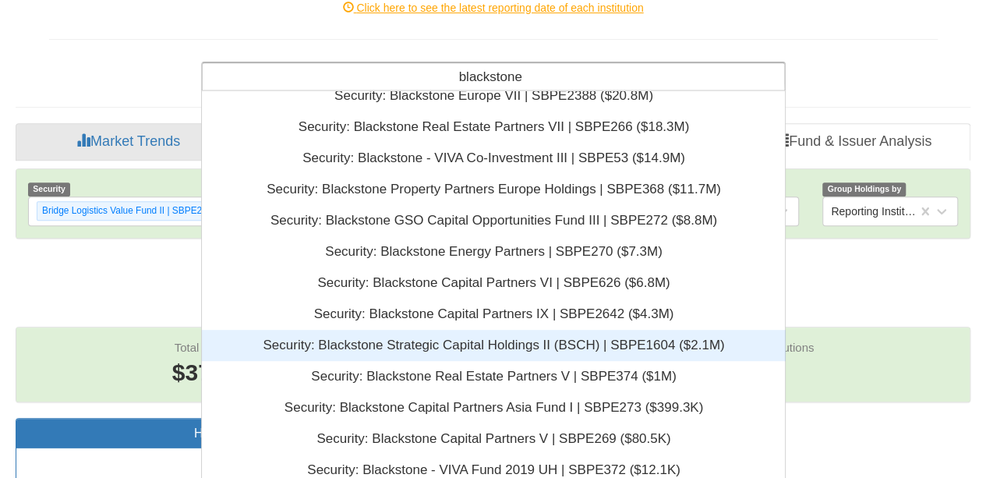
scroll to position [312, 0]
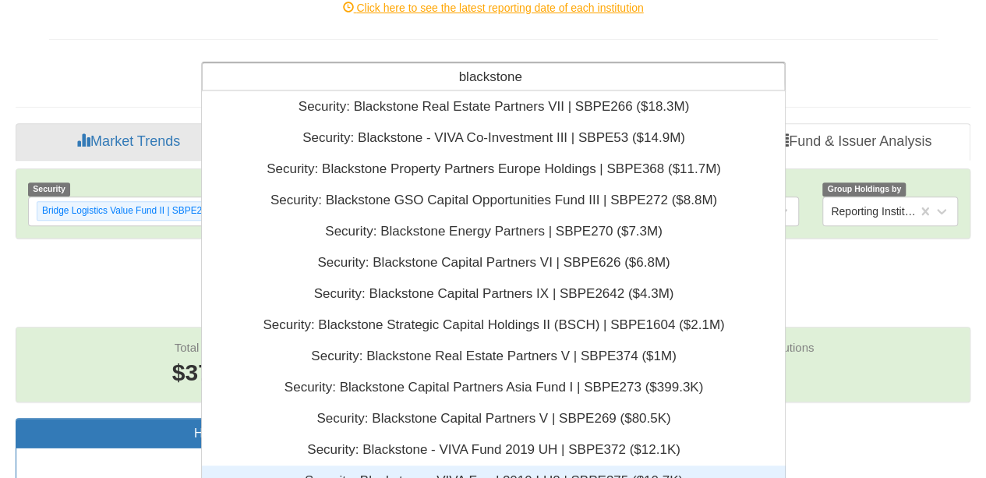
type input "blackstone"
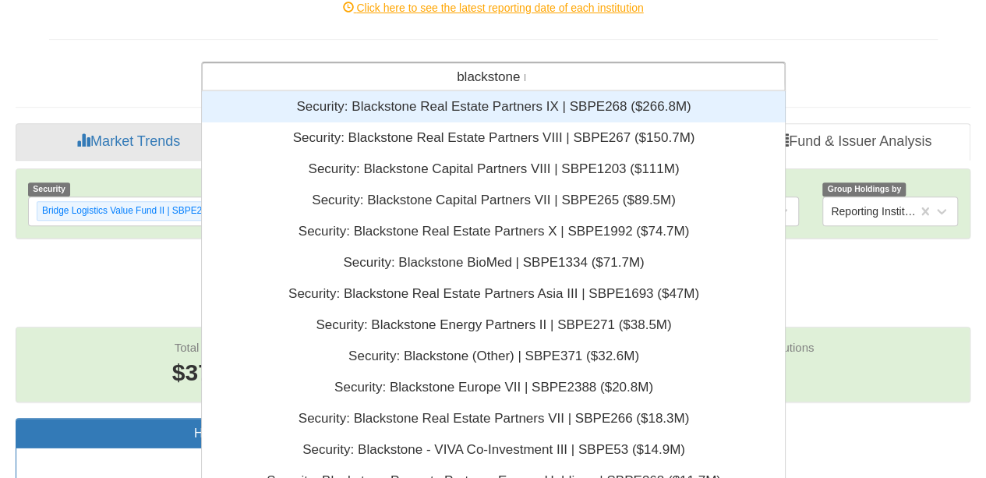
scroll to position [175, 571]
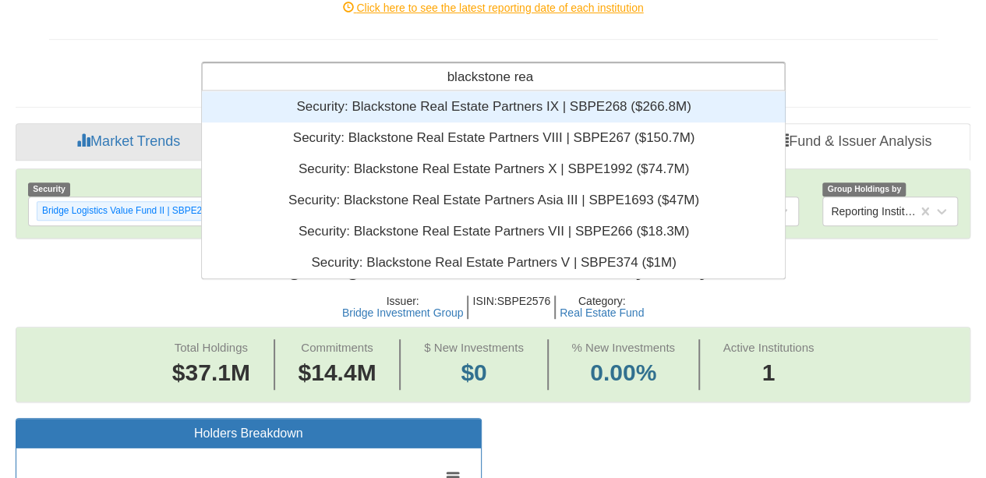
type input "blackstone real"
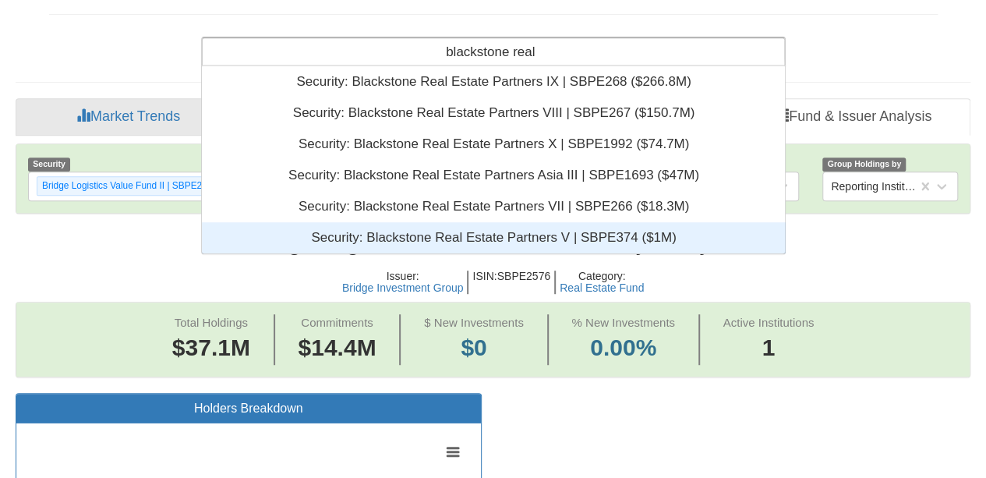
scroll to position [307, 0]
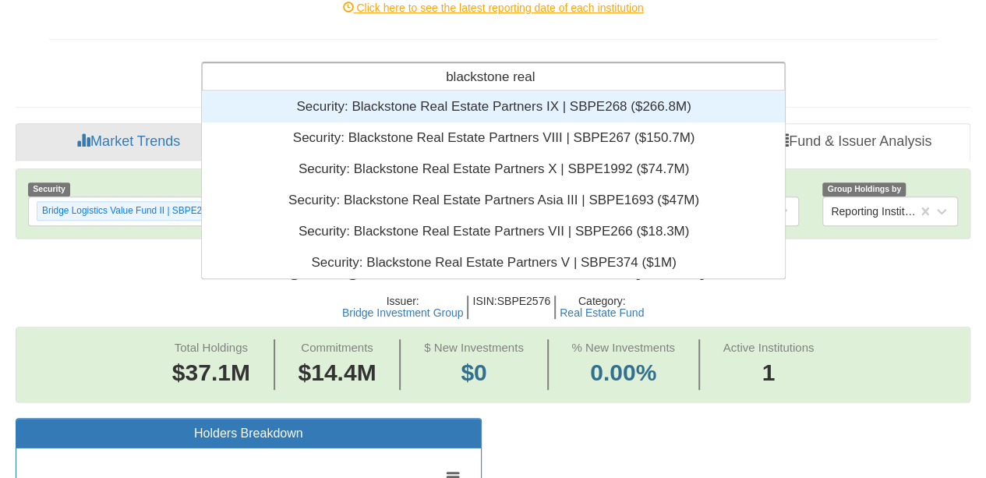
drag, startPoint x: 351, startPoint y: 105, endPoint x: 393, endPoint y: 106, distance: 42.1
click at [393, 106] on div "Security: ‎Blackstone Real Estate Partners IX | SBPE268 ‎($266.8M)‏" at bounding box center [494, 106] width 584 height 31
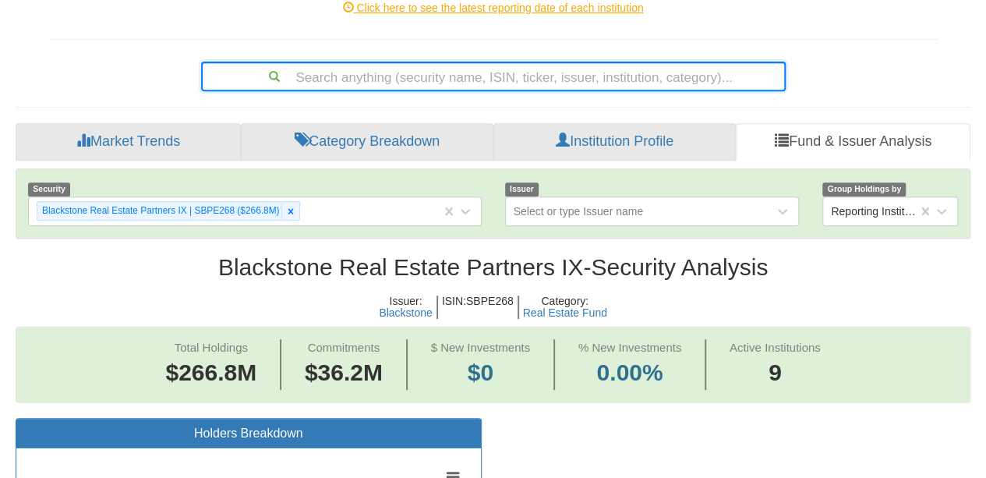
scroll to position [31, 926]
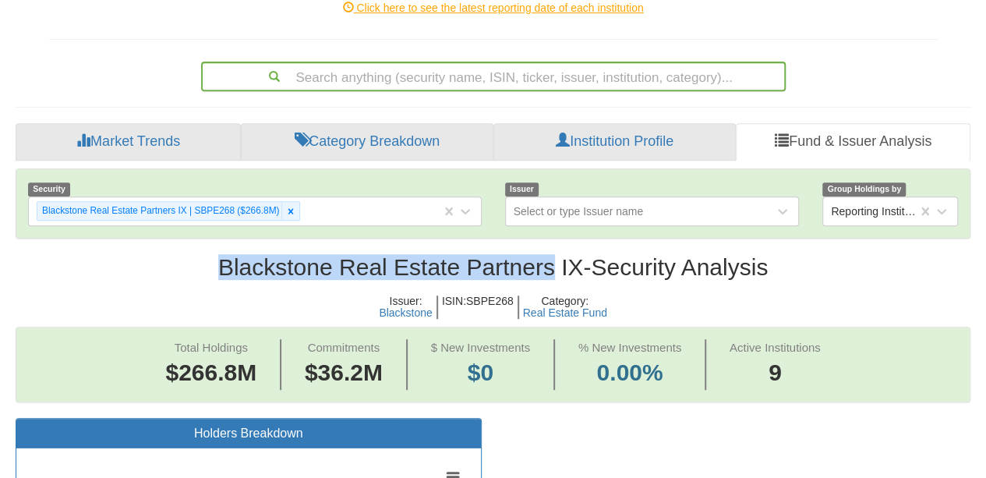
drag, startPoint x: 213, startPoint y: 267, endPoint x: 550, endPoint y: 266, distance: 337.4
click at [550, 266] on h2 "Blackstone Real Estate Partners IX - Security Analysis" at bounding box center [493, 267] width 955 height 26
copy h2 "Blackstone Real Estate Partners"
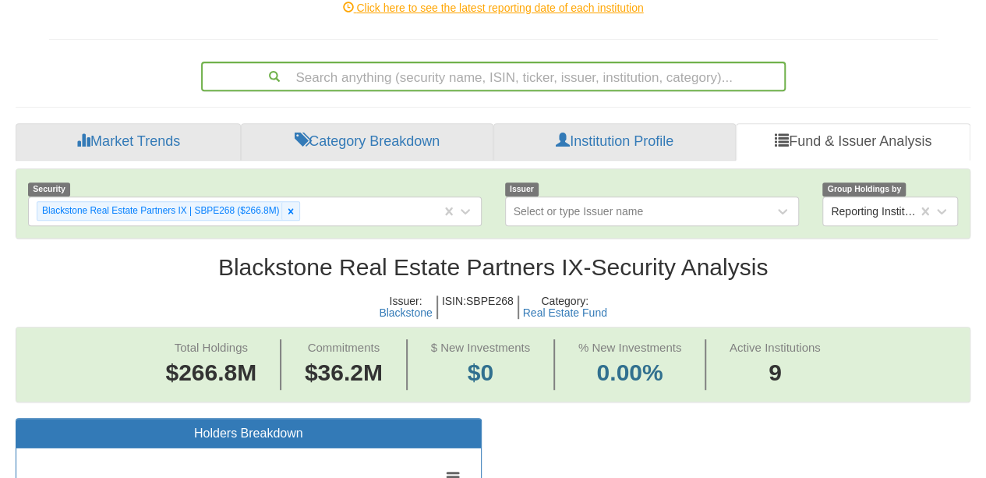
click at [523, 69] on div "Search anything (security name, ISIN, ticker, issuer, institution, category)..." at bounding box center [493, 76] width 581 height 26
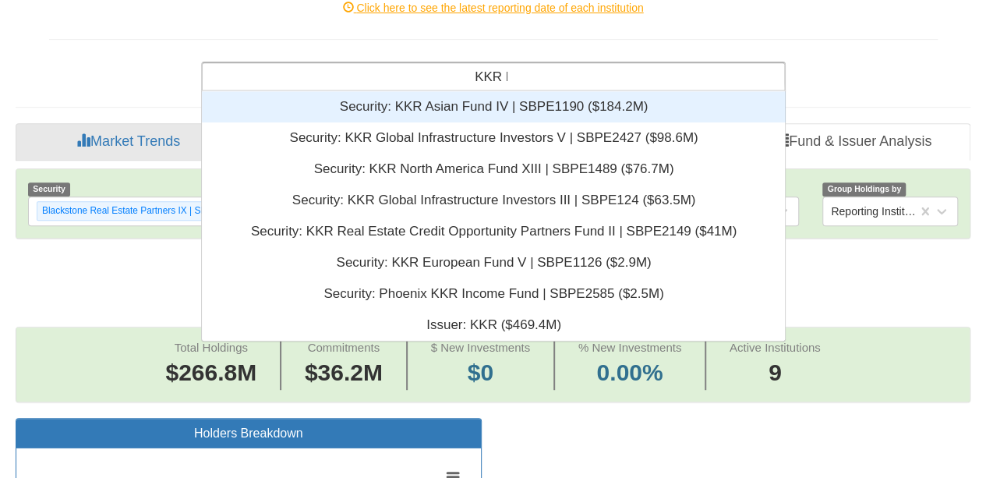
scroll to position [19, 571]
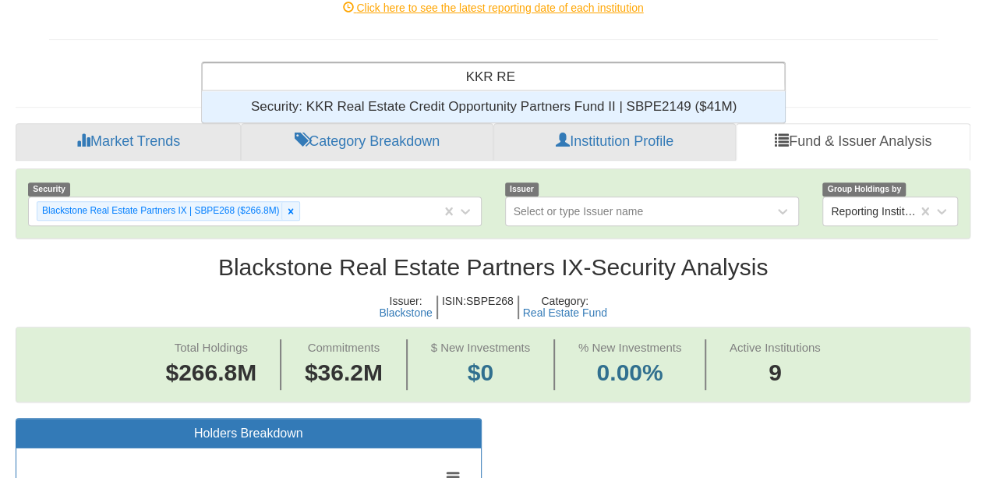
type input "KKR REA"
click at [367, 107] on div "Security: ‎KKR Real Estate Credit Opportunity Partners Fund II | SBPE2149 ‎($41…" at bounding box center [494, 106] width 584 height 31
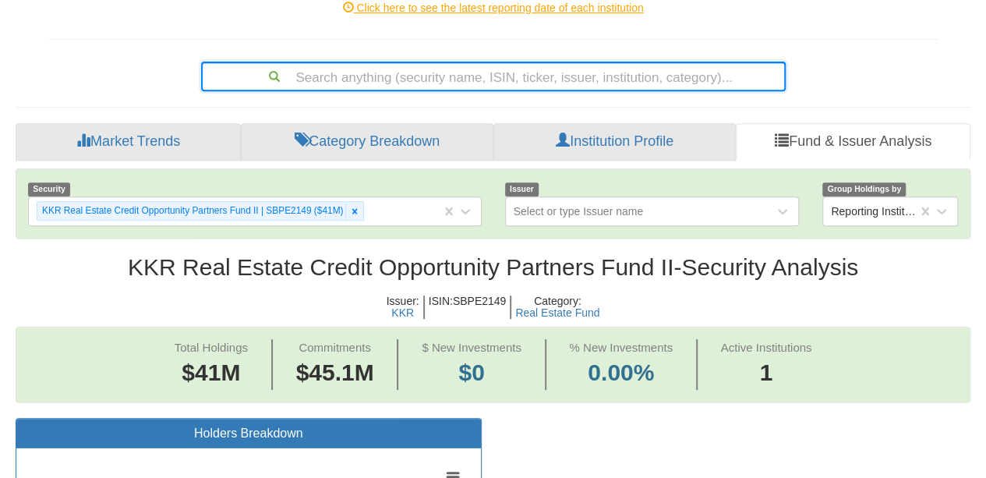
scroll to position [31, 926]
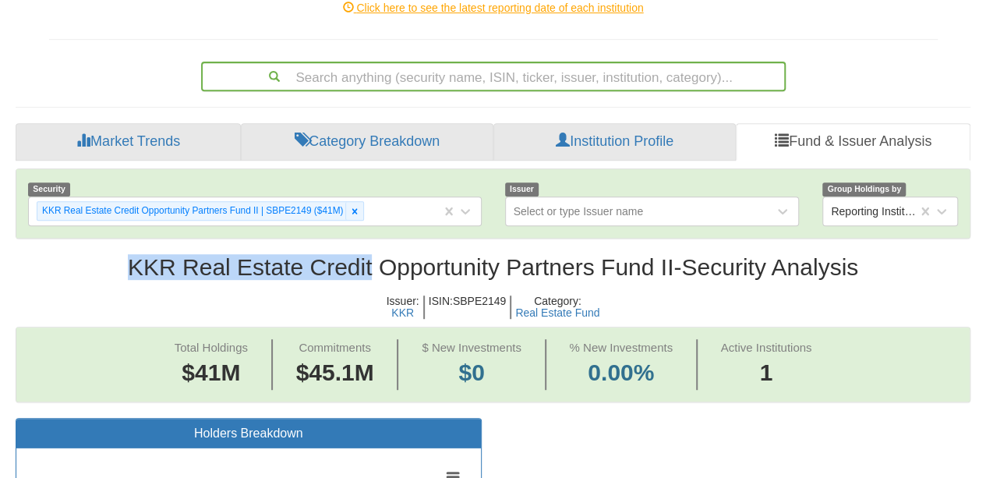
drag, startPoint x: 122, startPoint y: 263, endPoint x: 368, endPoint y: 257, distance: 246.3
click at [368, 257] on h2 "KKR Real Estate Credit Opportunity Partners Fund II - Security Analysis" at bounding box center [493, 267] width 955 height 26
copy h2 "KKR Real Estate Credit"
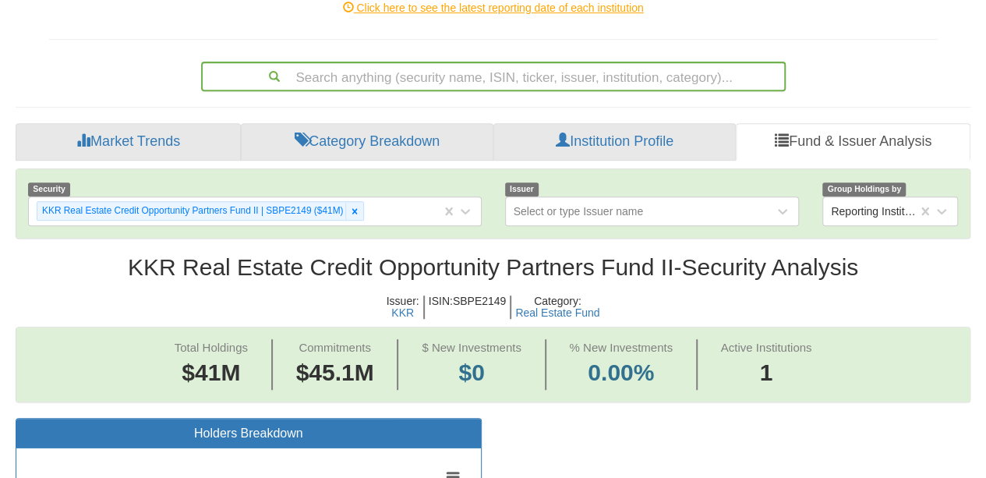
click at [491, 71] on div "Search anything (security name, ISIN, ticker, issuer, institution, category)..." at bounding box center [493, 76] width 581 height 26
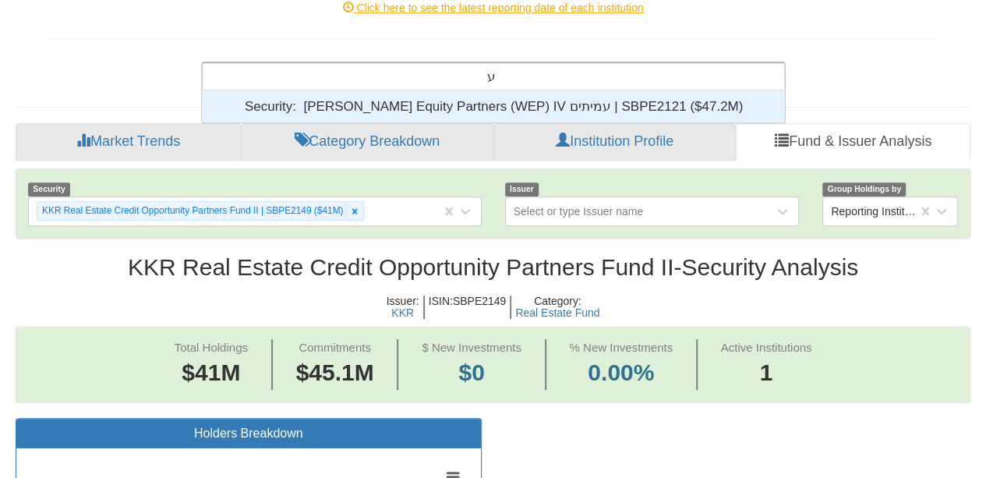
scroll to position [19, 571]
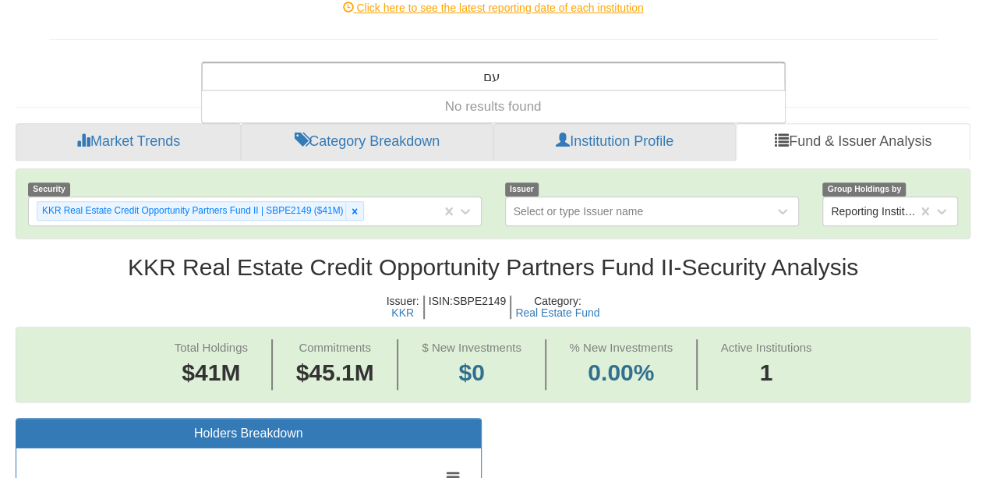
type input "ע"
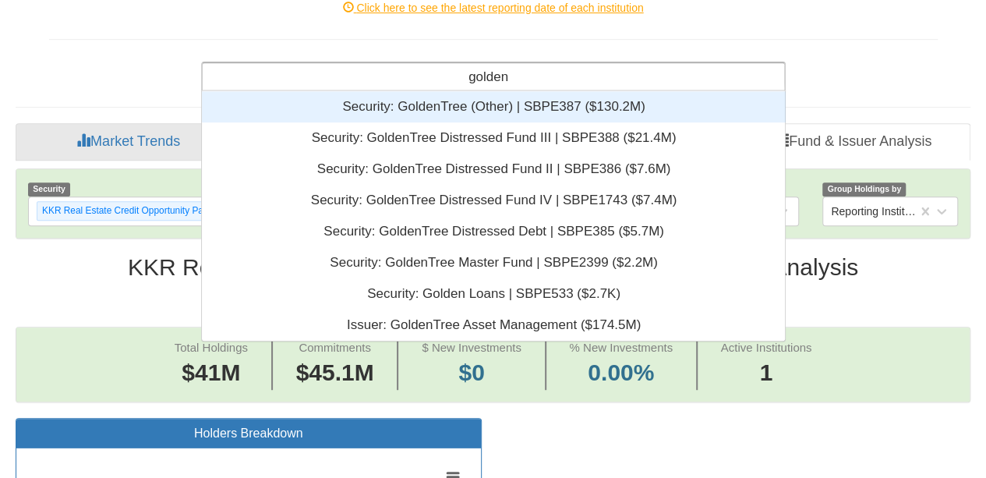
scroll to position [237, 571]
type input "golden b"
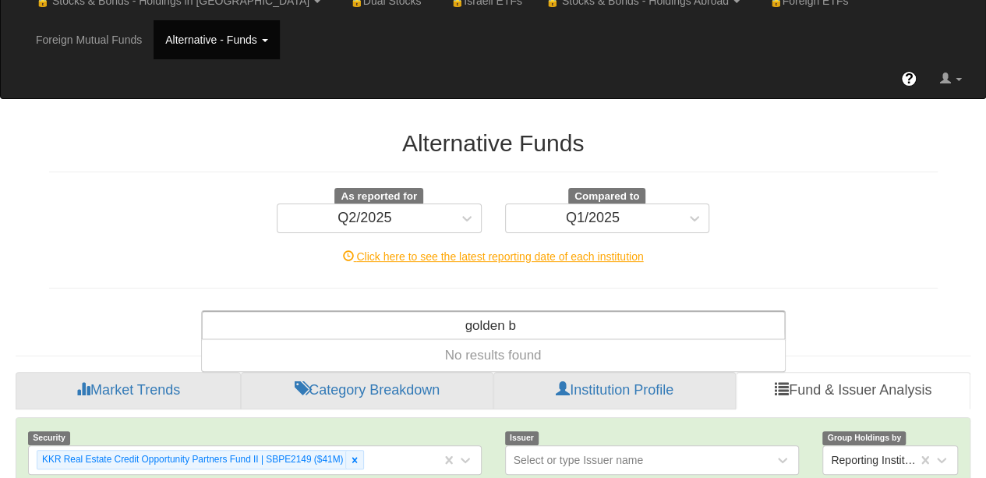
scroll to position [0, 0]
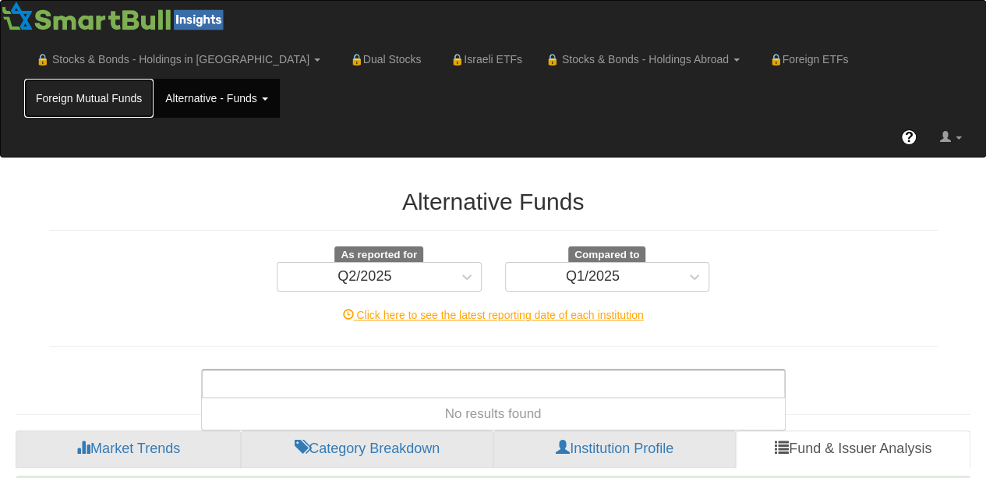
click at [154, 79] on link "Foreign Mutual Funds" at bounding box center [88, 98] width 129 height 39
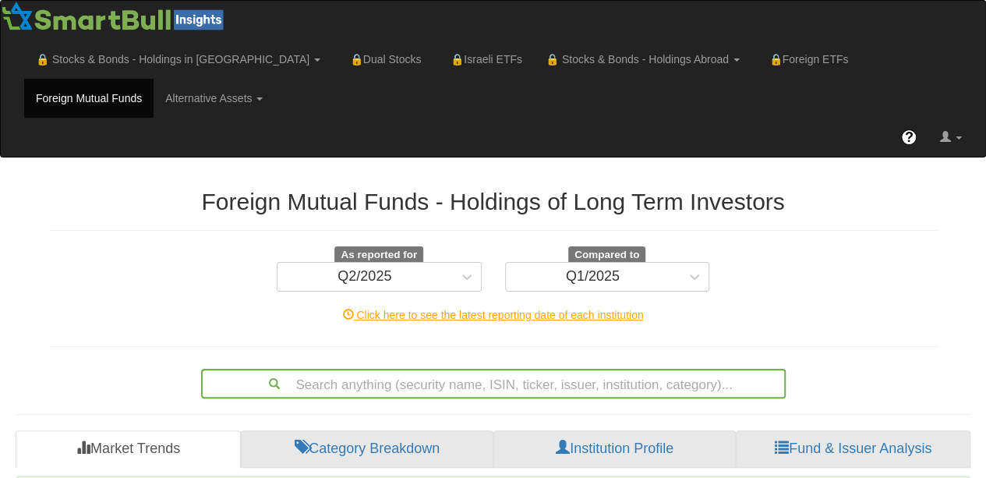
scroll to position [307, 0]
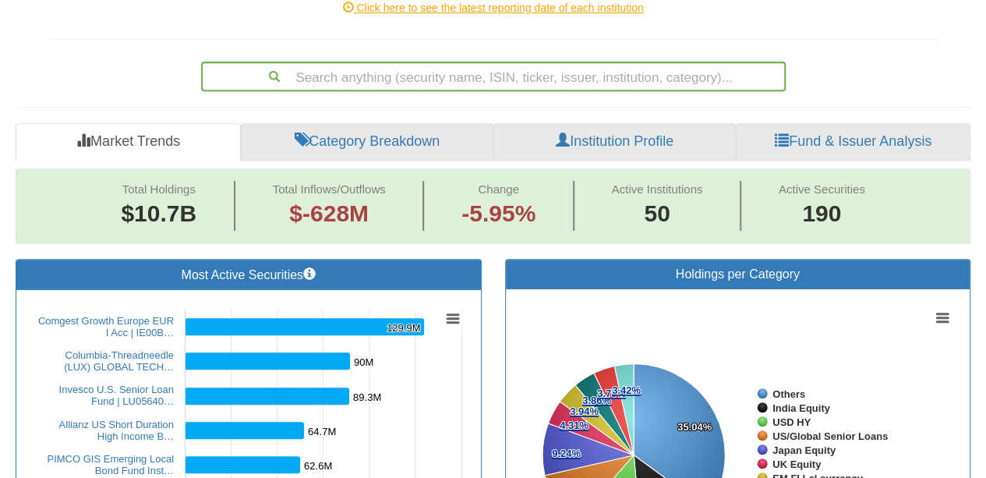
click at [419, 91] on div "Search anything (security name, ISIN, ticker, issuer, institution, category)..." at bounding box center [493, 77] width 584 height 30
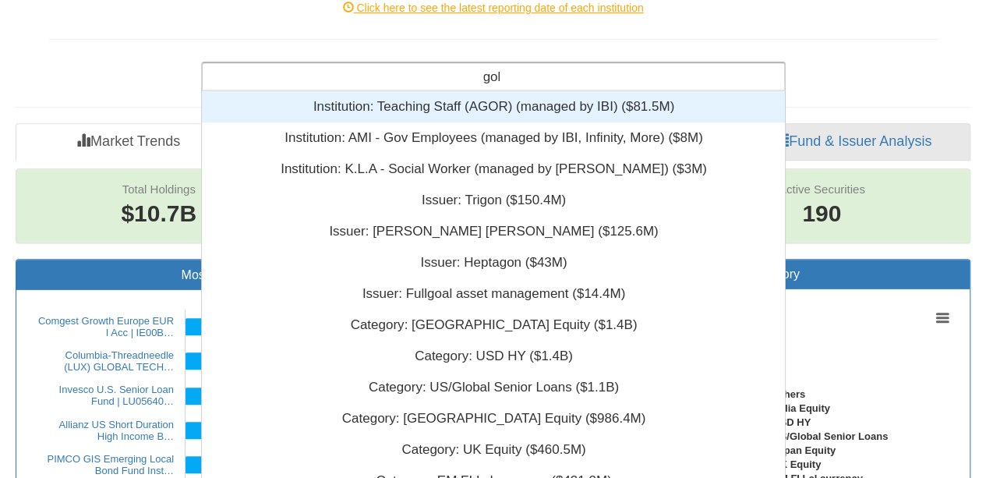
scroll to position [112, 571]
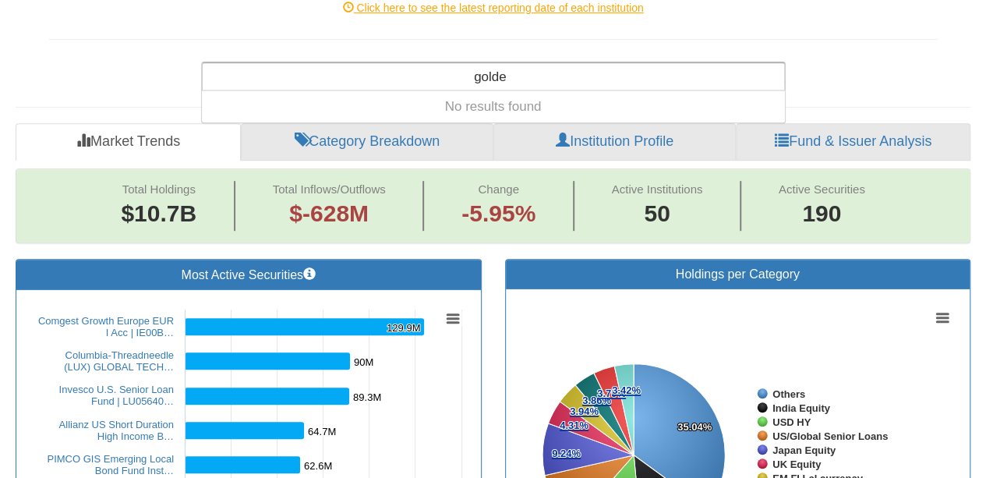
type input "golden"
